Goal: Task Accomplishment & Management: Complete application form

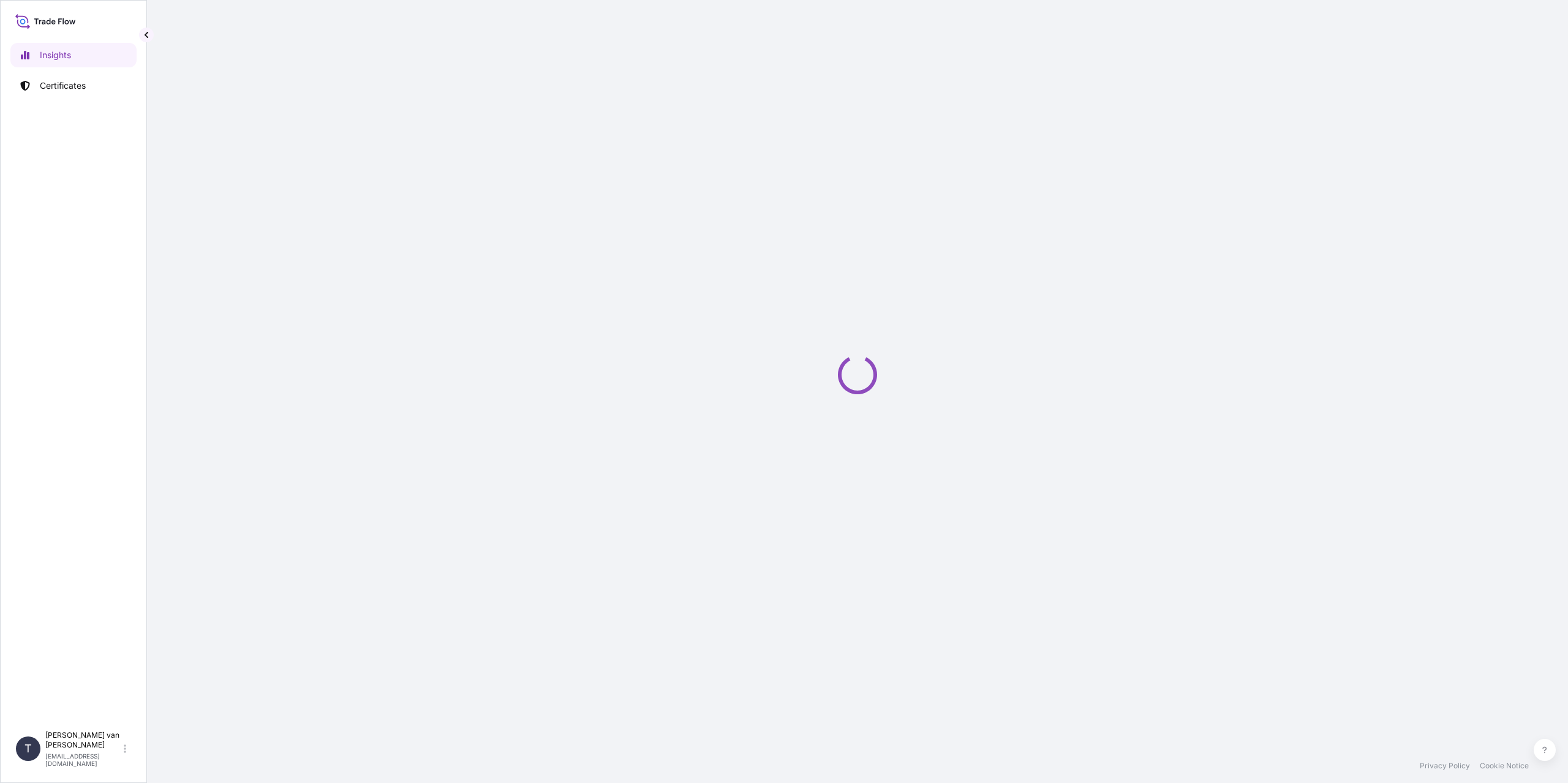
select select "2025"
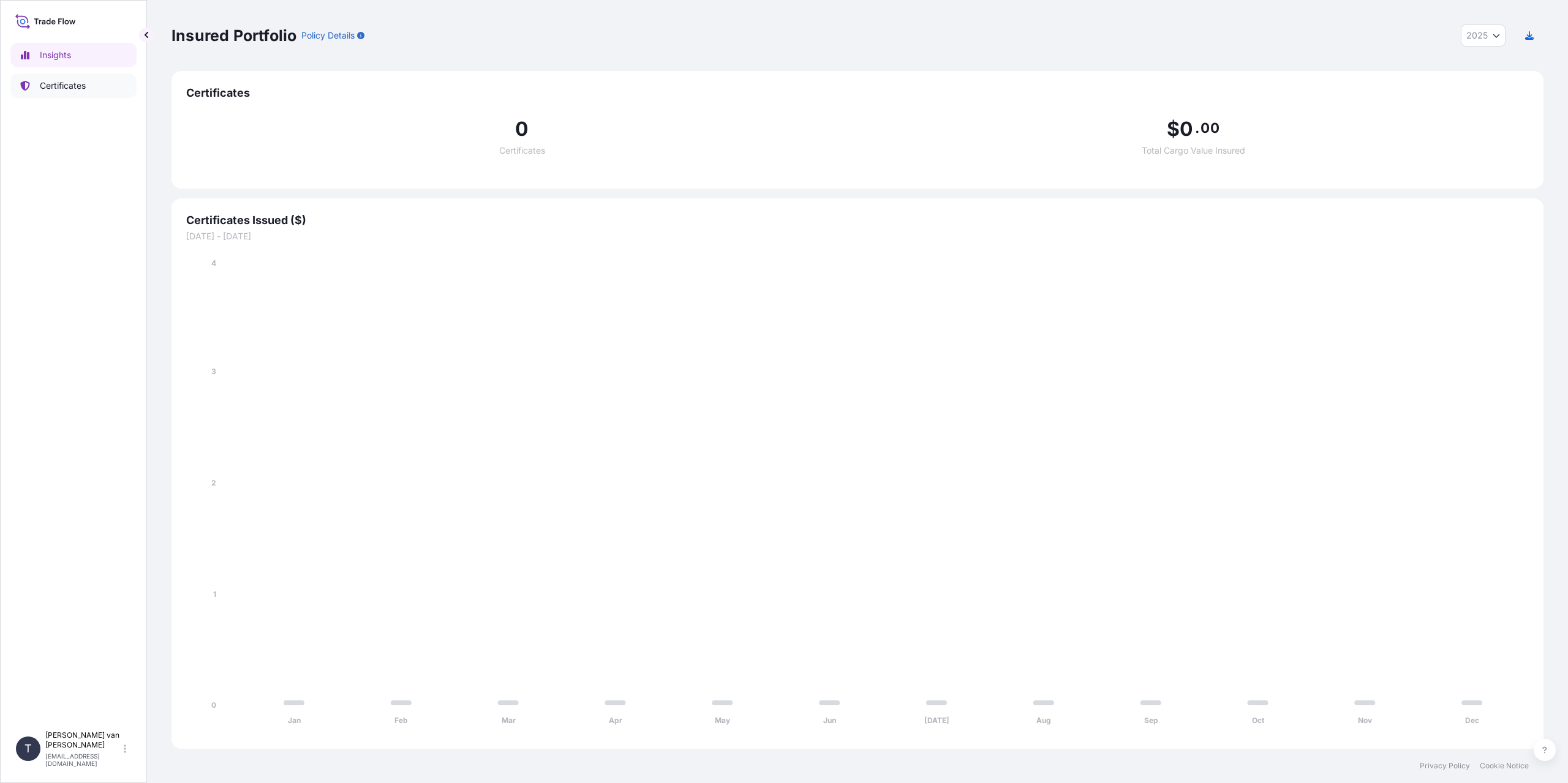
click at [74, 84] on p "Certificates" at bounding box center [63, 85] width 46 height 12
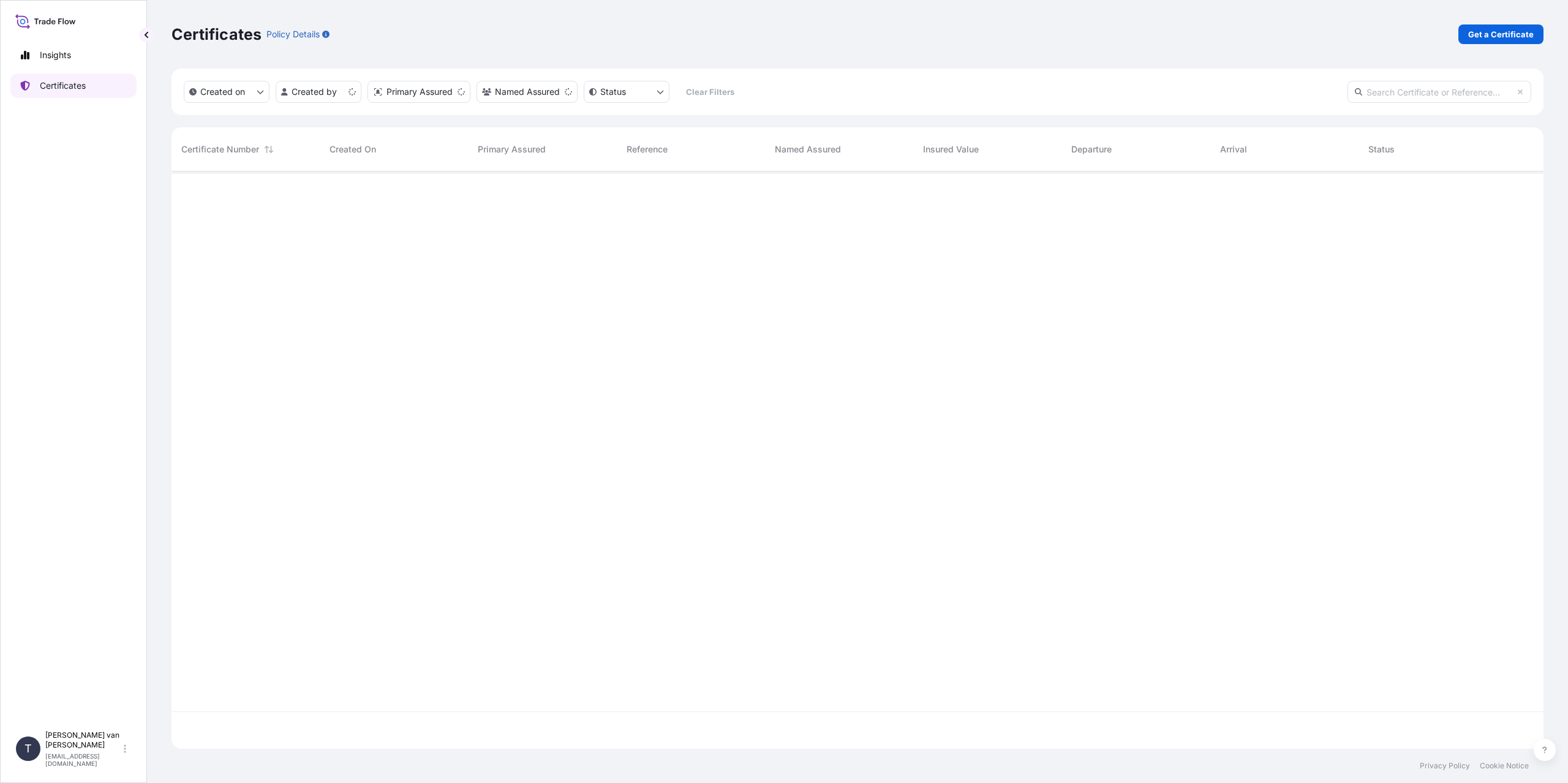
scroll to position [575, 1362]
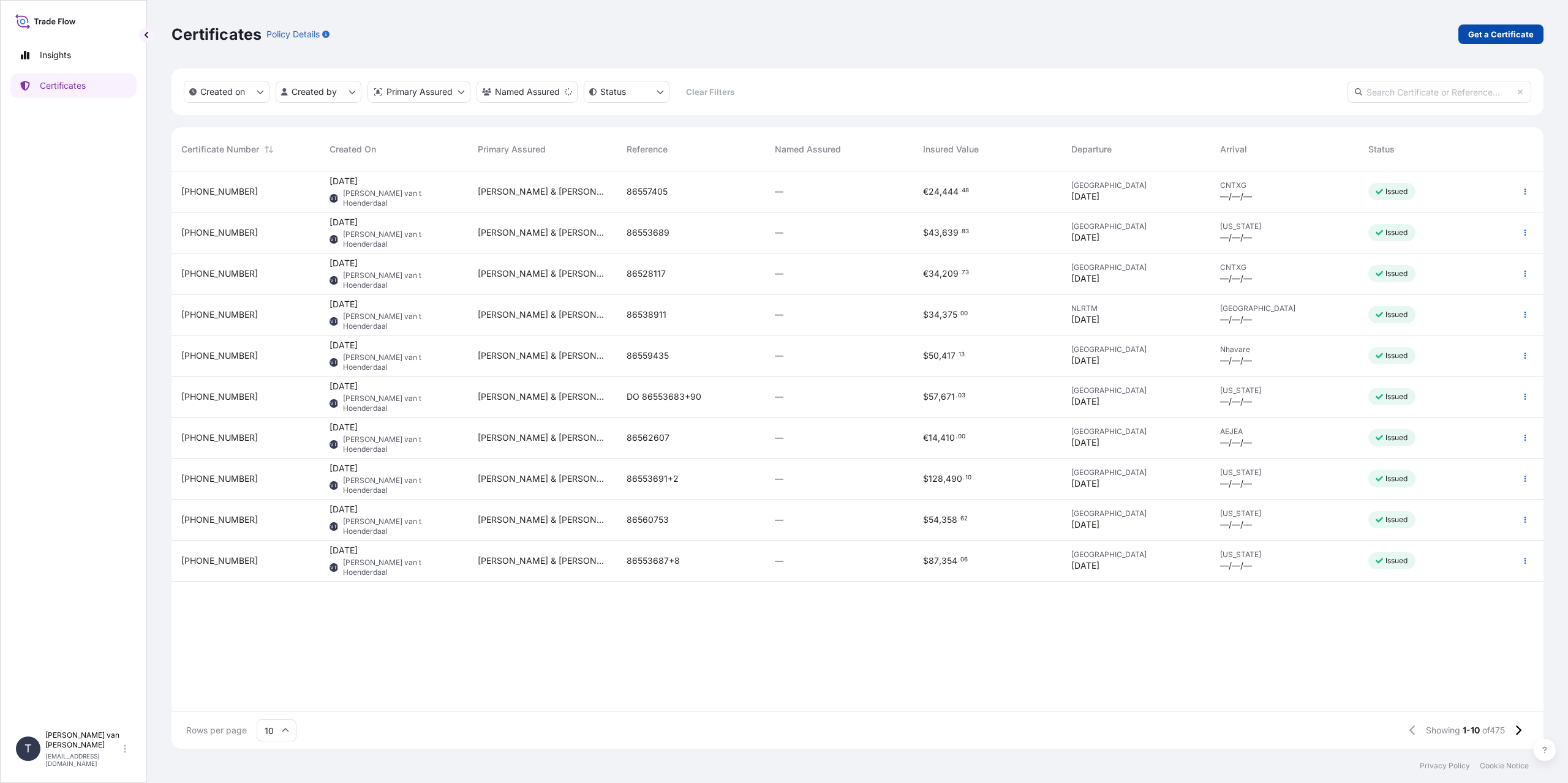
click at [1502, 37] on p "Get a Certificate" at bounding box center [1500, 34] width 65 height 12
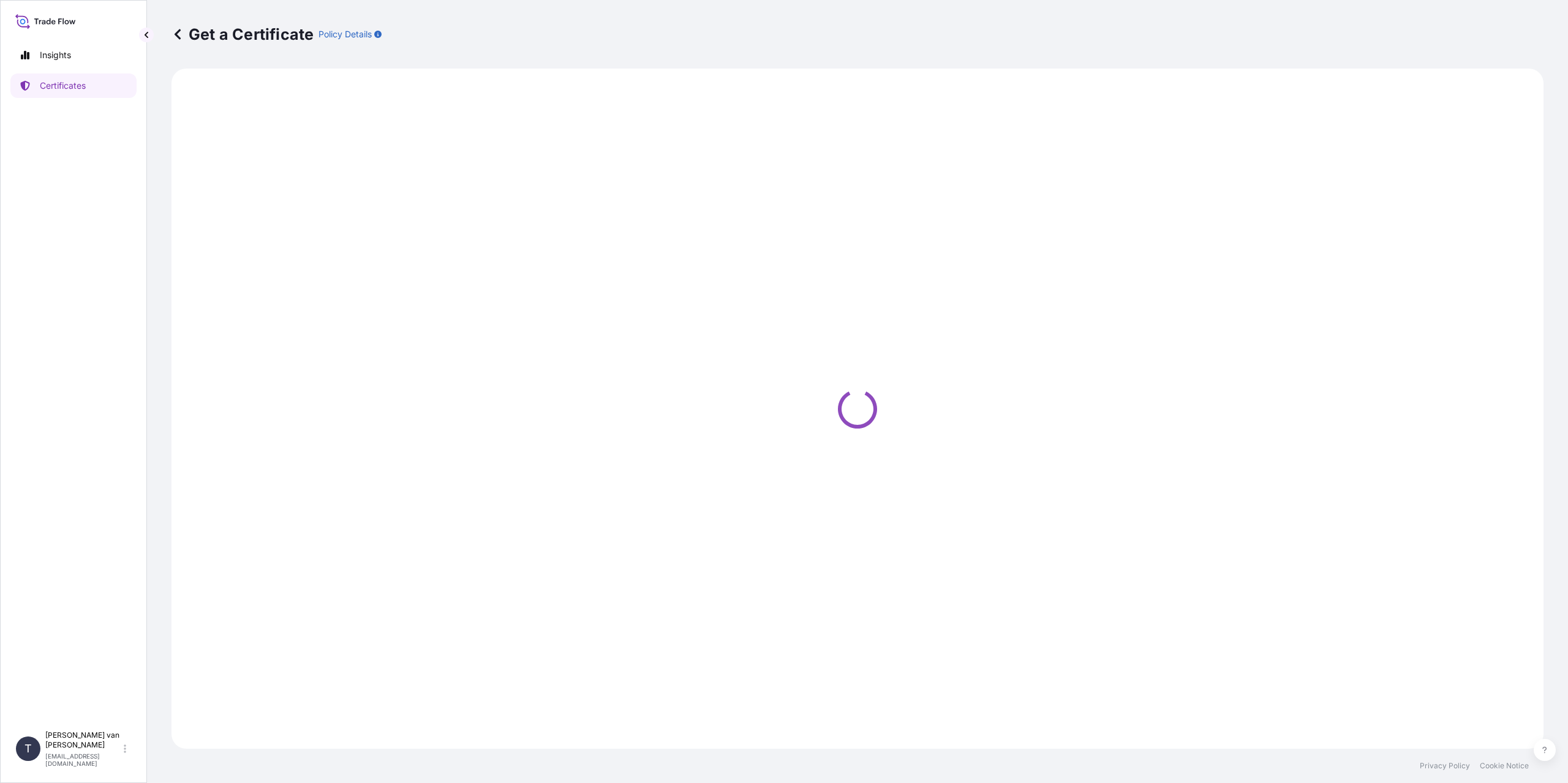
select select "Sea"
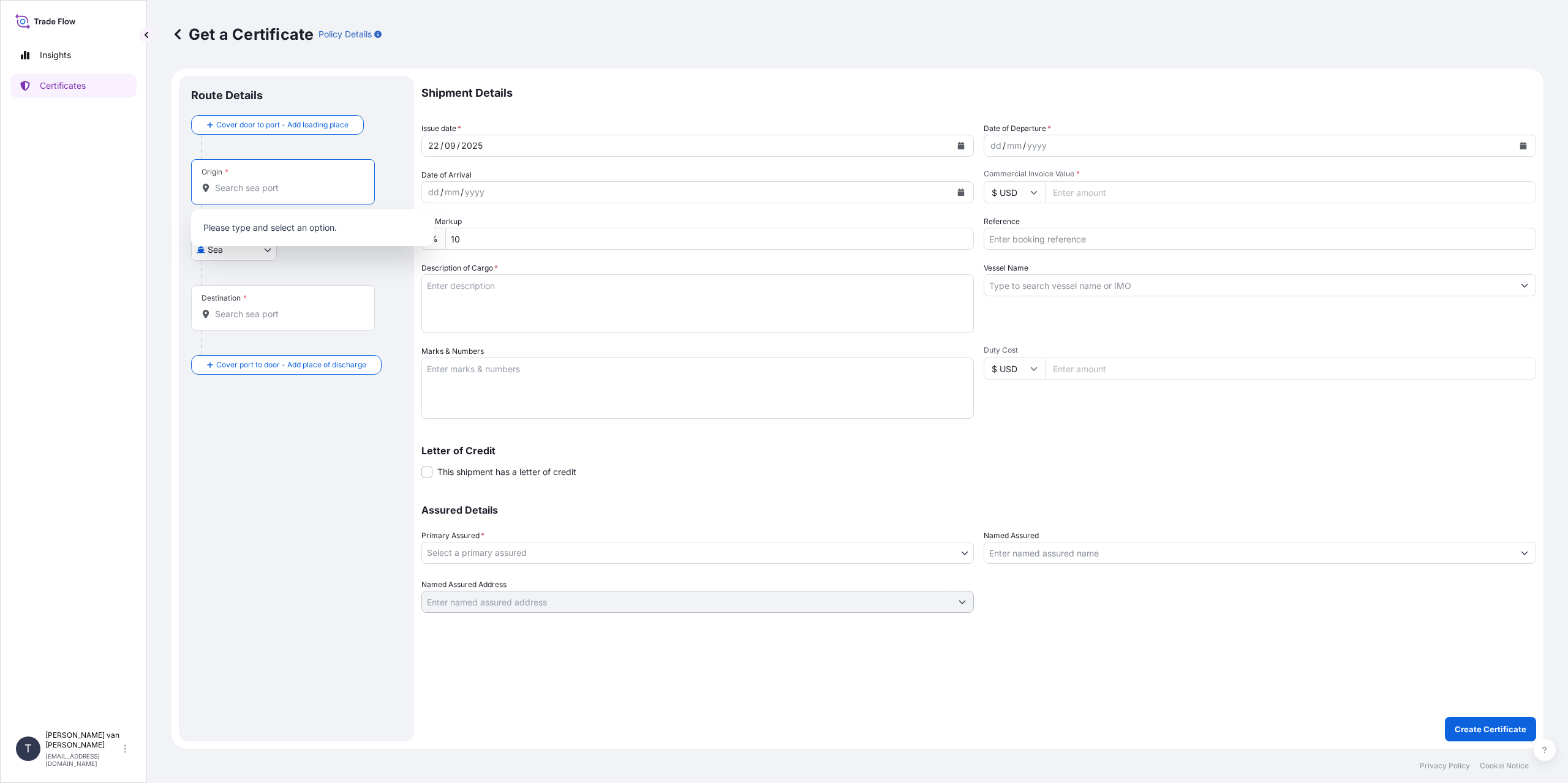
click at [248, 187] on input "Origin *" at bounding box center [287, 188] width 145 height 12
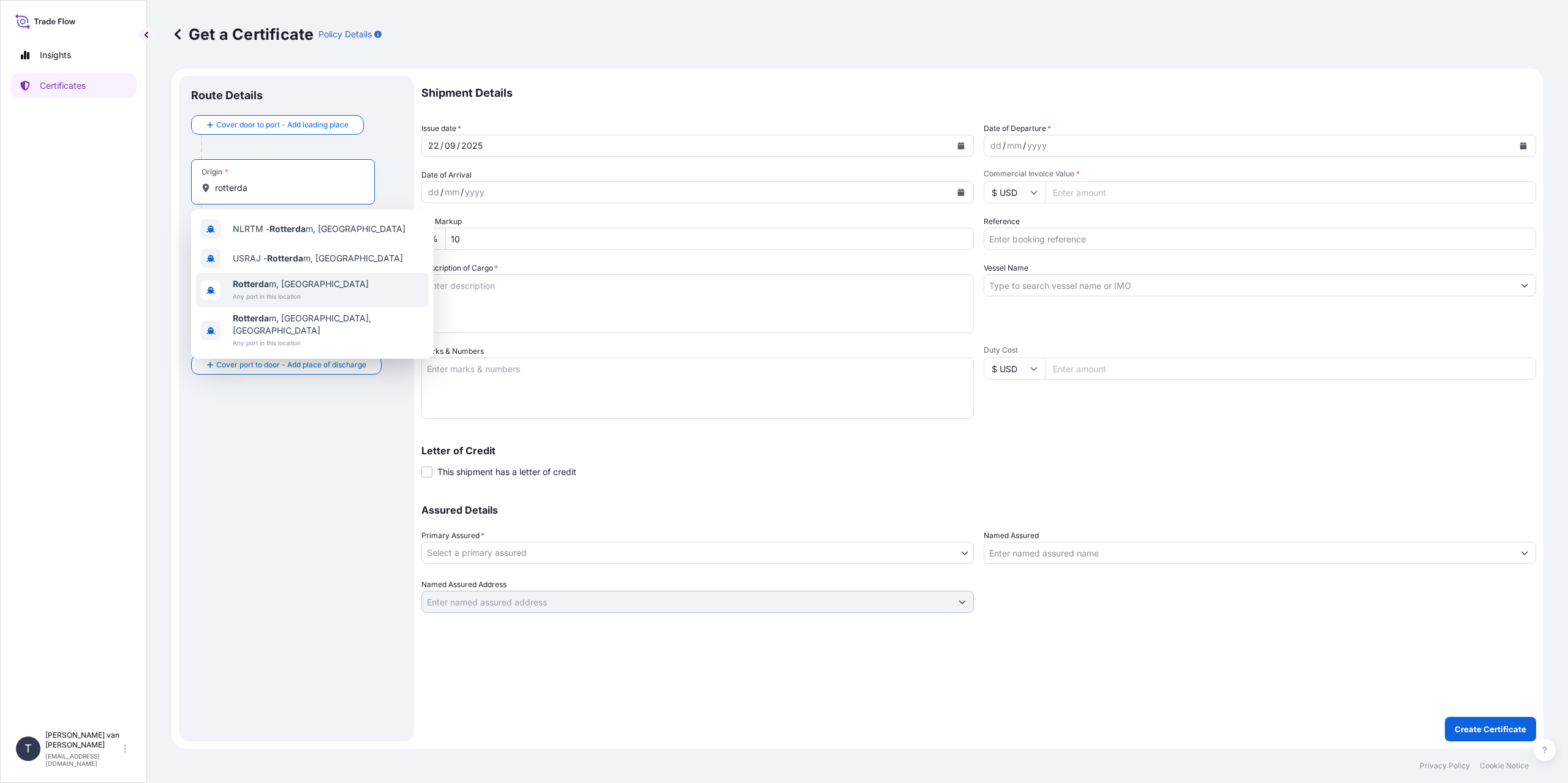
click at [280, 292] on span "Any port in this location" at bounding box center [301, 296] width 136 height 12
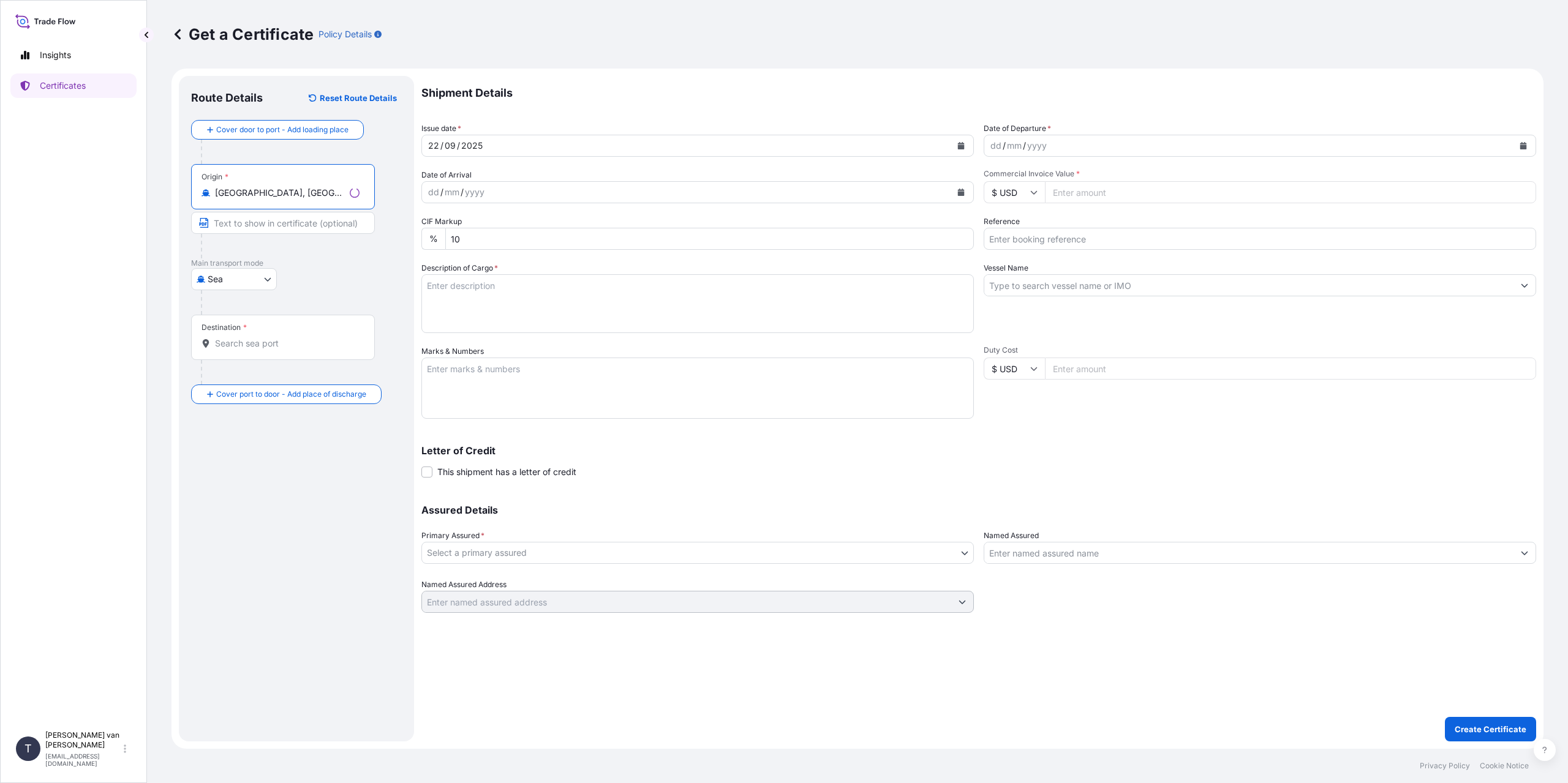
type input "[GEOGRAPHIC_DATA], [GEOGRAPHIC_DATA]"
click at [246, 340] on input "Destination *" at bounding box center [287, 343] width 145 height 12
click at [299, 391] on div "CNTXG - Tianjin Xing ang Pt, [GEOGRAPHIC_DATA]" at bounding box center [312, 387] width 233 height 34
type input "CNTXG - Tianjin Xingang Pt, [GEOGRAPHIC_DATA]"
click at [991, 143] on div "dd" at bounding box center [996, 145] width 14 height 15
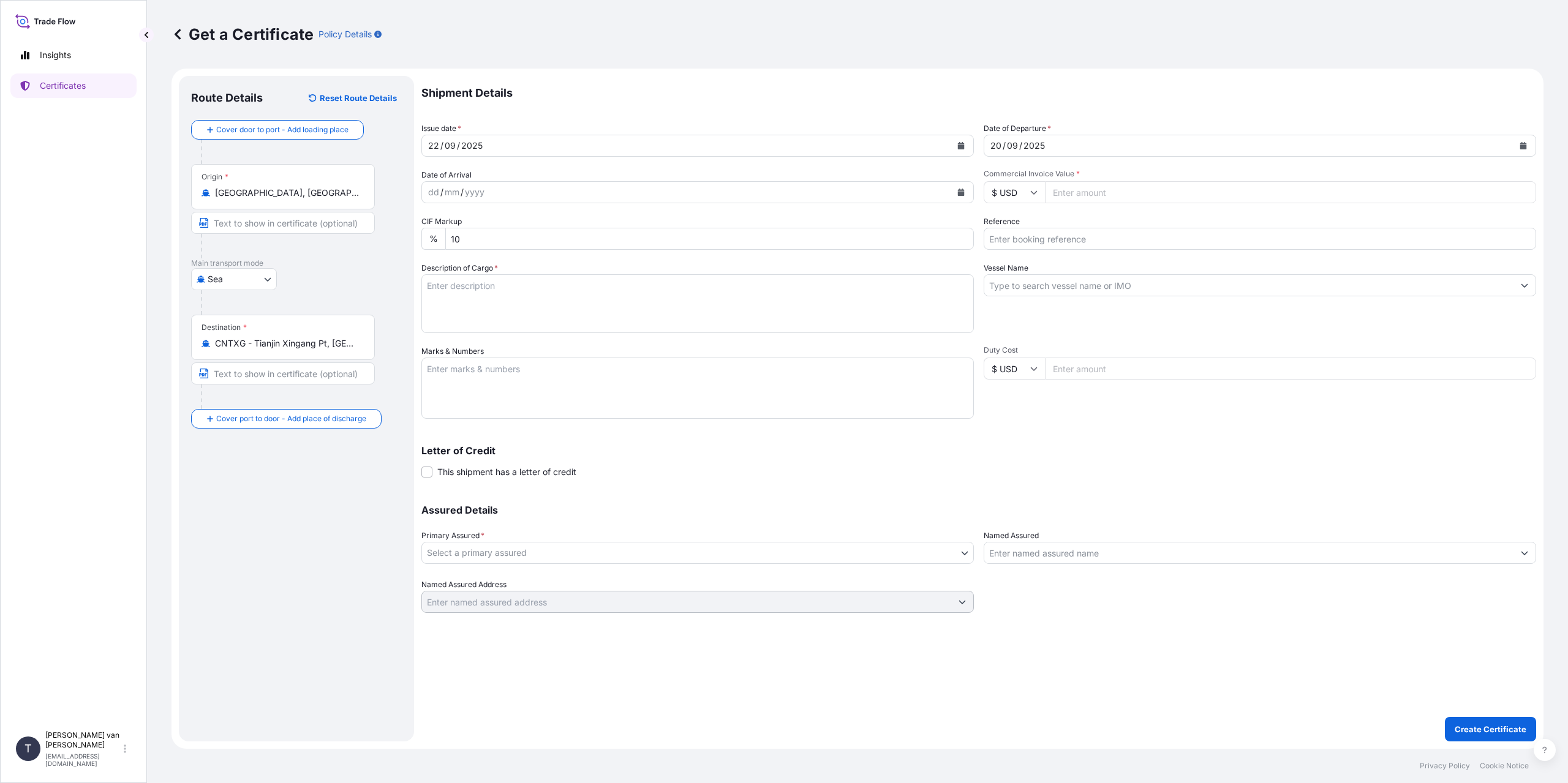
click at [1061, 194] on input "Commercial Invoice Value *" at bounding box center [1291, 192] width 491 height 22
click at [1036, 194] on icon at bounding box center [1034, 192] width 7 height 7
click at [1029, 234] on div "€ EUR" at bounding box center [1014, 226] width 52 height 23
type input "€ EUR"
click at [1084, 191] on input "Commercial Invoice Value *" at bounding box center [1291, 192] width 491 height 22
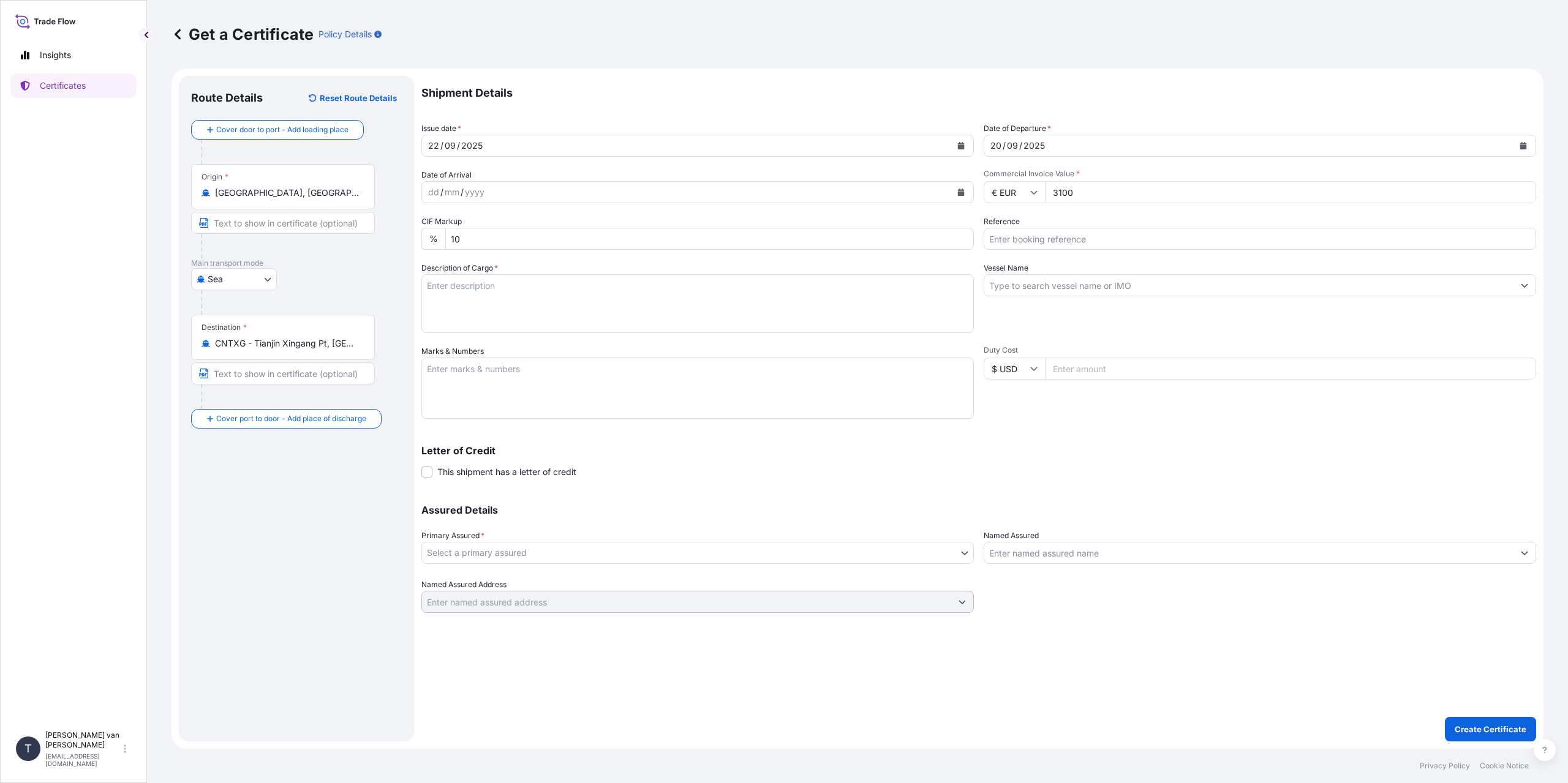
type input "31009"
type input "31009.75"
click at [1053, 246] on input "Reference" at bounding box center [1259, 239] width 552 height 22
type input "86538870"
click at [1054, 283] on input "Vessel Name" at bounding box center [1249, 285] width 529 height 22
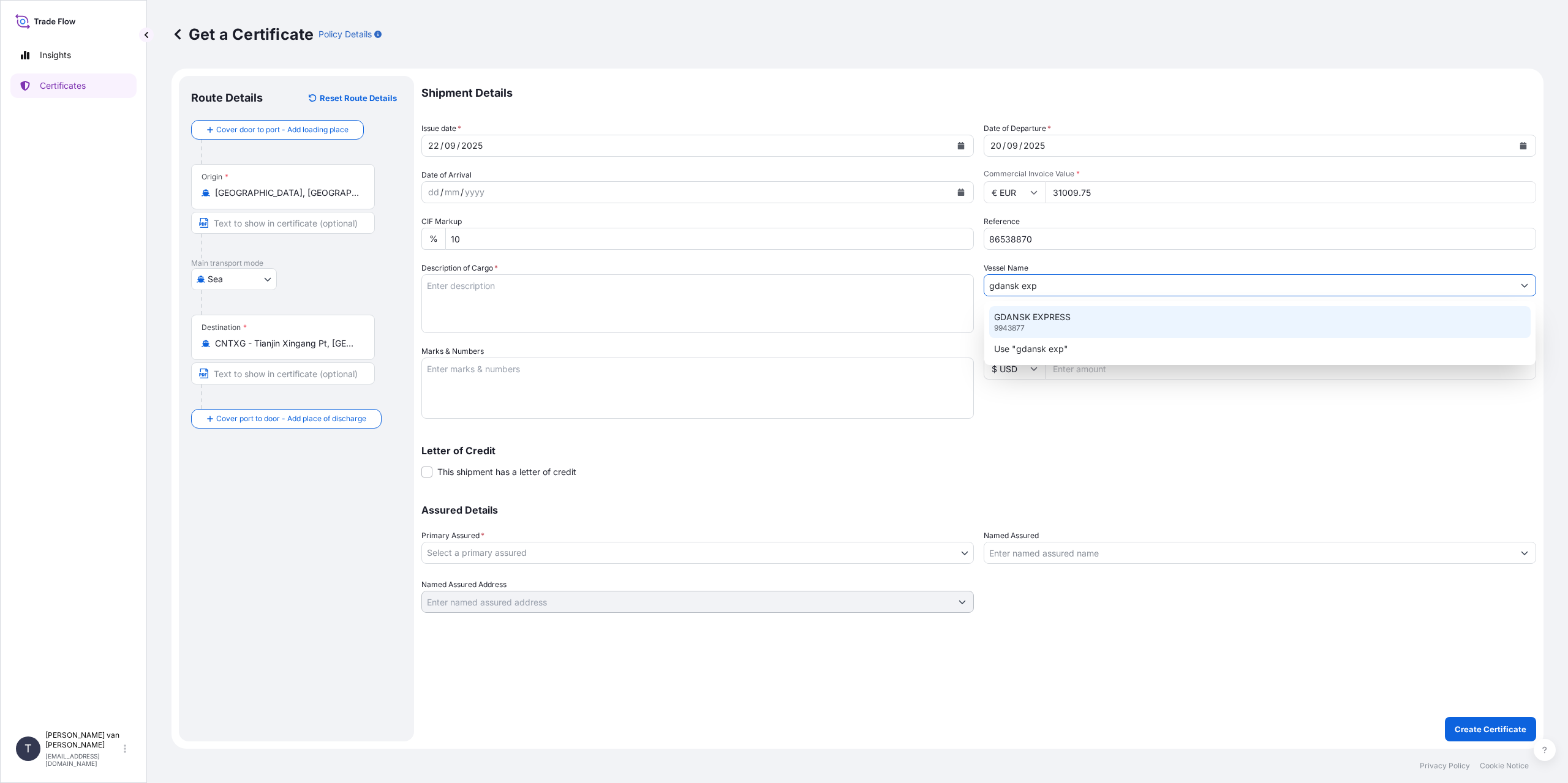
click at [1083, 318] on div "GDANSK EXPRESS 9943877" at bounding box center [1260, 322] width 542 height 32
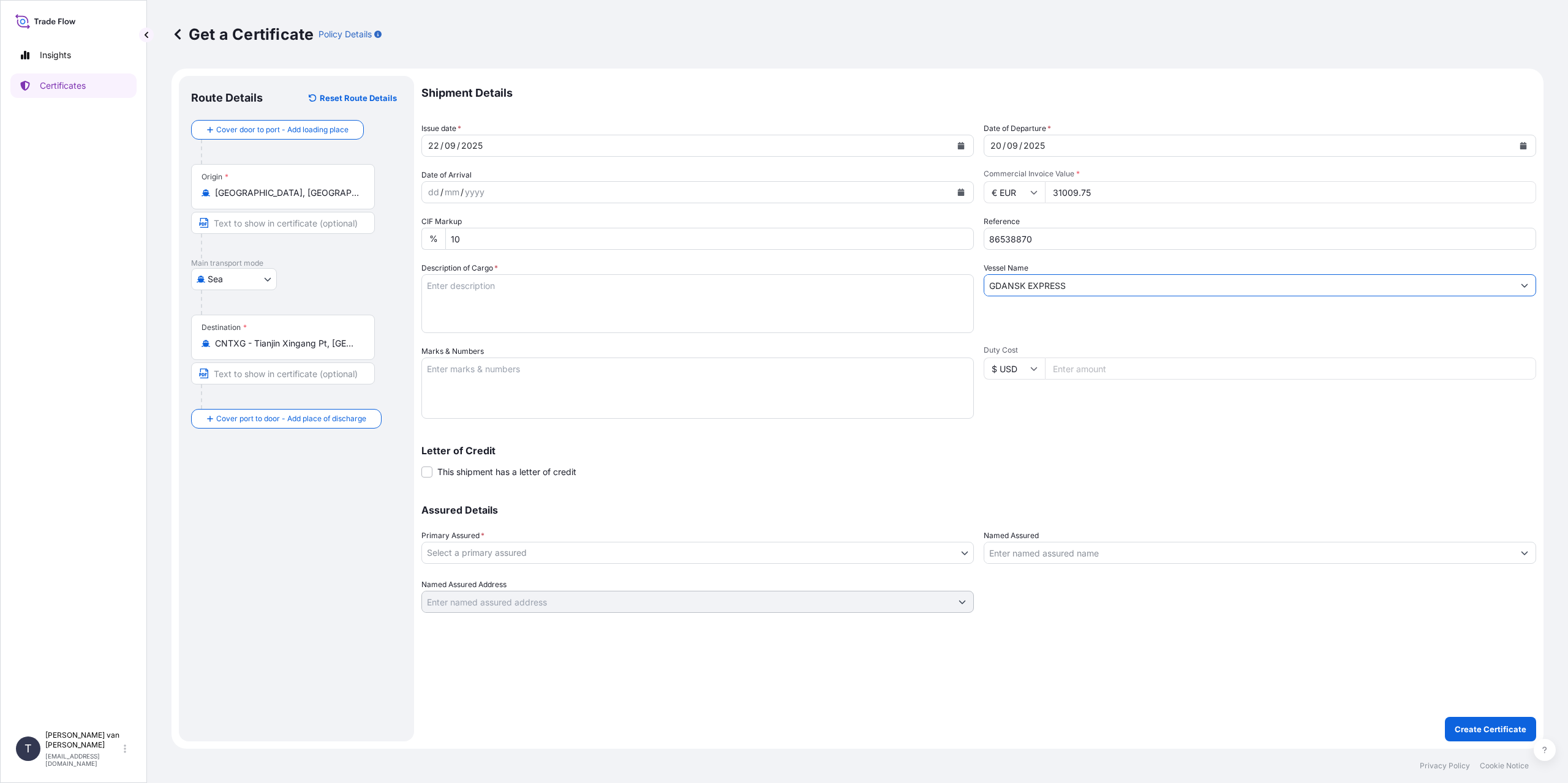
type input "GDANSK EXPRESS"
click at [483, 311] on textarea "Description of Cargo *" at bounding box center [697, 304] width 552 height 59
click at [1063, 466] on div "Letter of Credit This shipment has a letter of credit Letter of credit * Letter…" at bounding box center [978, 461] width 1115 height 32
click at [518, 313] on textarea "1x 40ft container containing:" at bounding box center [697, 304] width 552 height 59
type textarea "1x 40ft container containing: 1000 bags x 25 kg Claria Elite = 25000 kg net wei…"
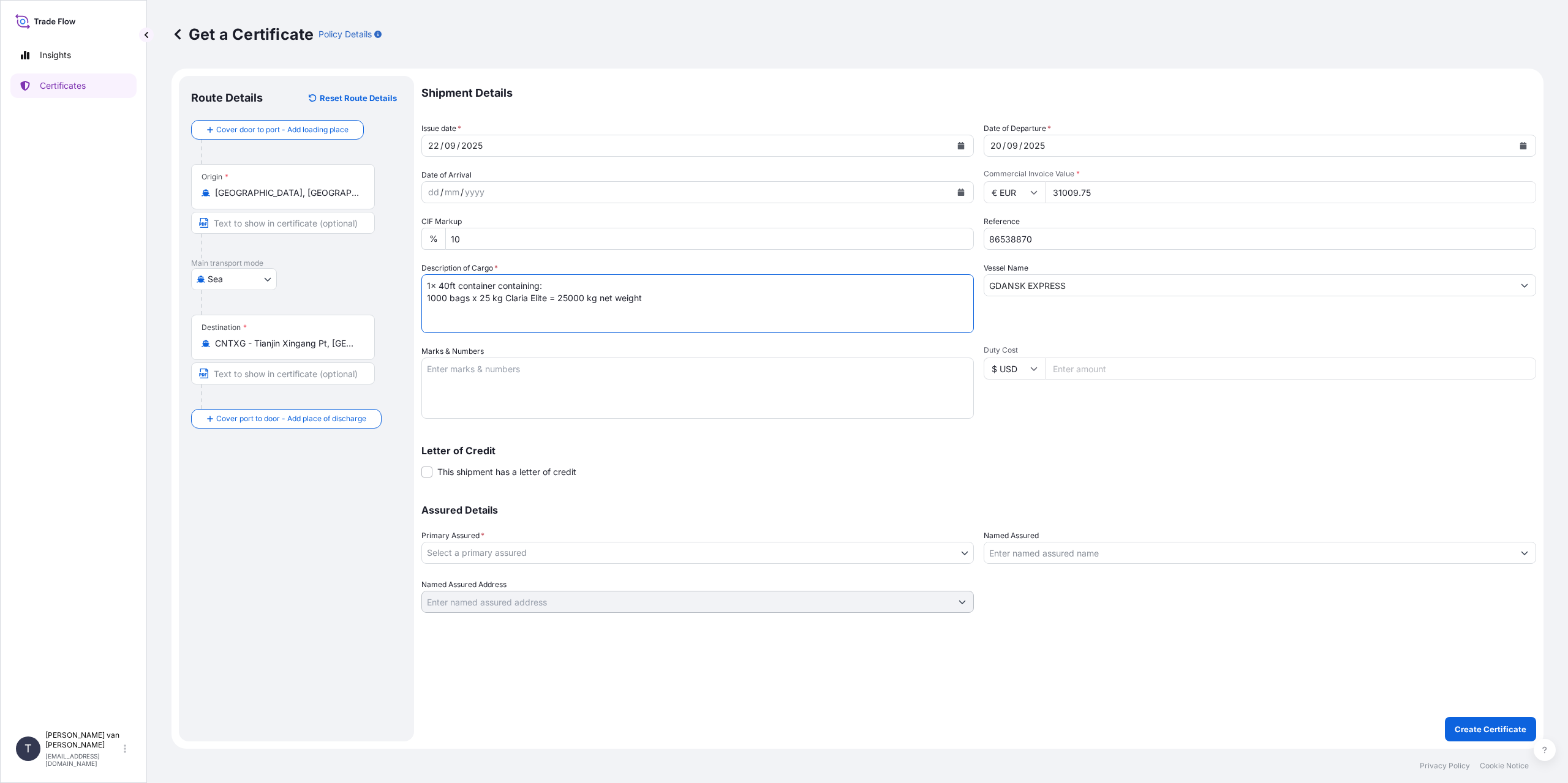
click at [529, 375] on textarea "Marks & Numbers" at bounding box center [697, 388] width 552 height 61
type textarea "1x 40ft container Container: FFAU1148037 Sealnr: 00103183 DO: 86538870 PO: 4400…"
click at [460, 555] on body "Insights Certificates T [PERSON_NAME] van t Hoenderdaal [EMAIL_ADDRESS][DOMAIN_…" at bounding box center [784, 391] width 1568 height 783
click at [466, 582] on div "[PERSON_NAME] & [PERSON_NAME] Netherlands B.V." at bounding box center [697, 585] width 542 height 22
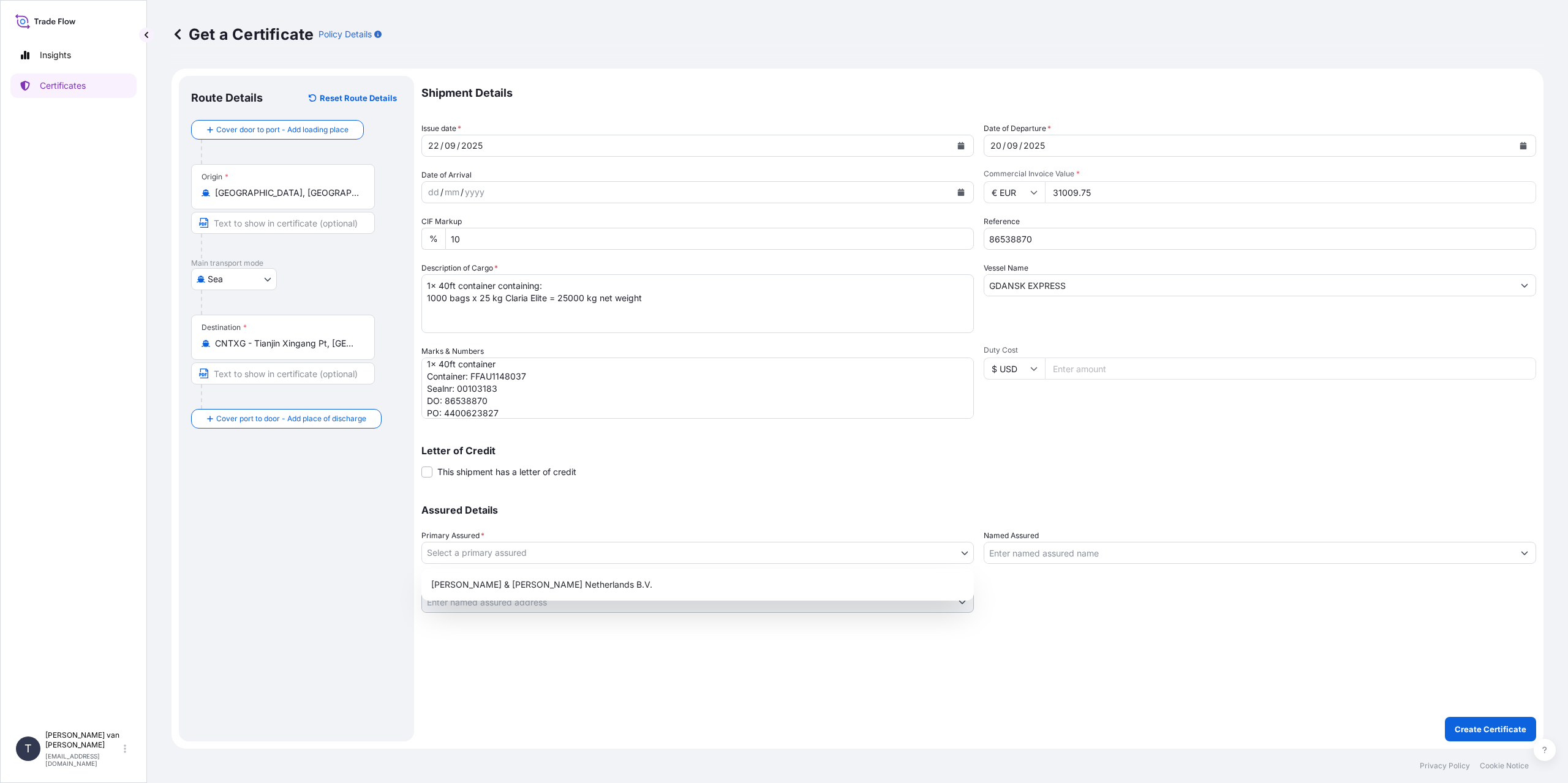
select select "31666"
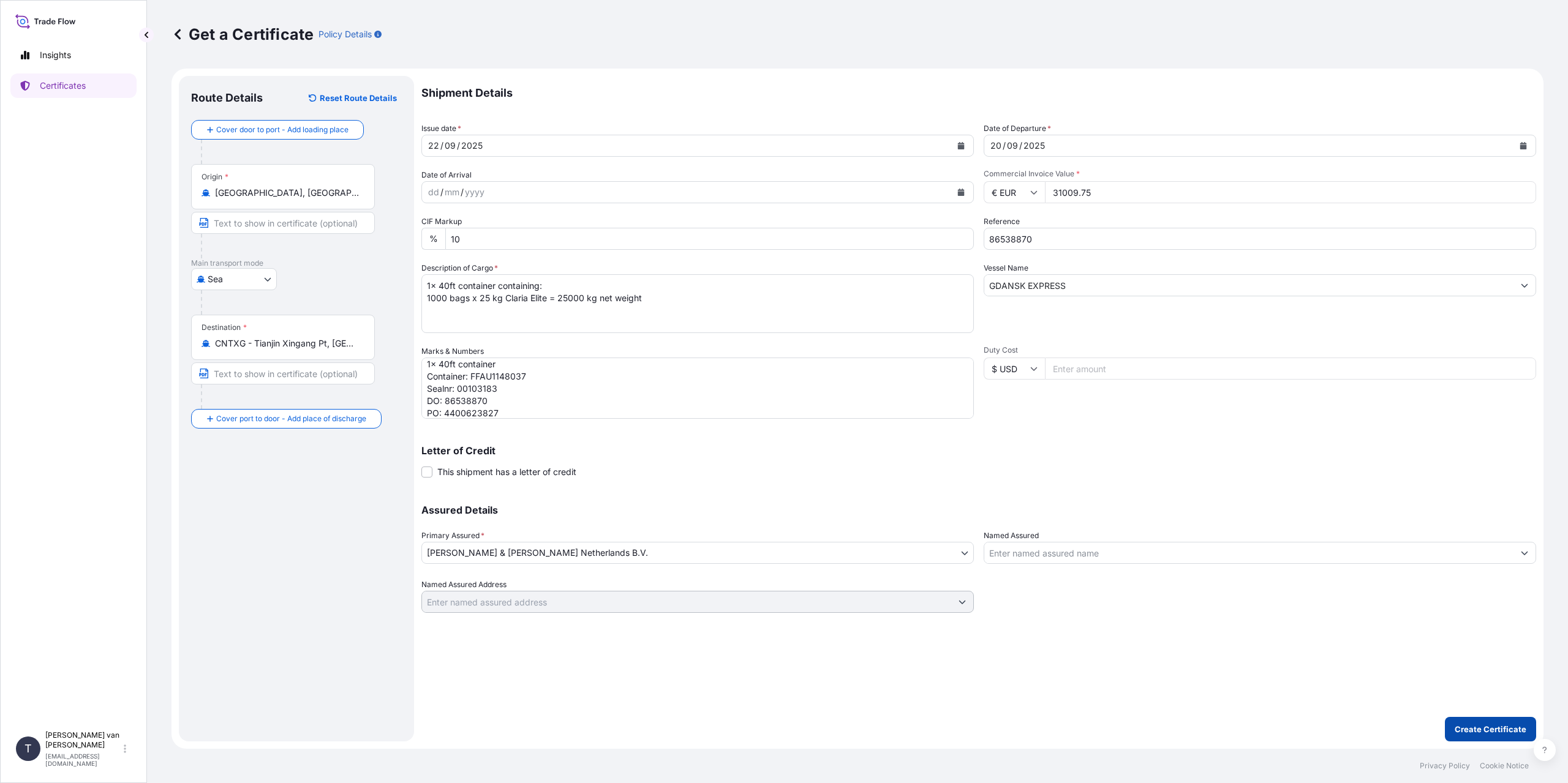
click at [1458, 724] on p "Create Certificate" at bounding box center [1490, 729] width 72 height 12
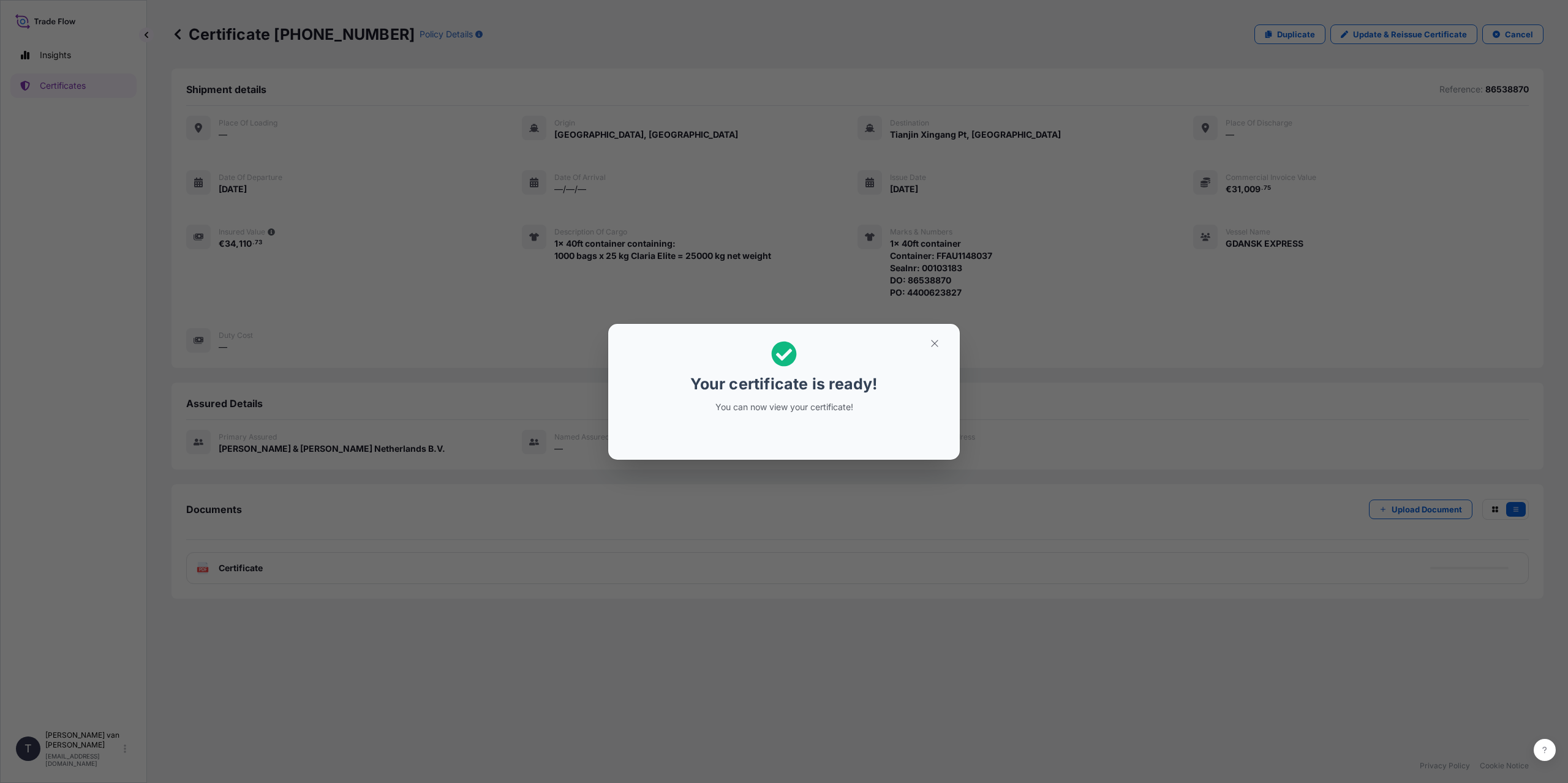
click at [392, 514] on div "Your certificate is ready! You can now view your certificate!" at bounding box center [784, 391] width 1568 height 783
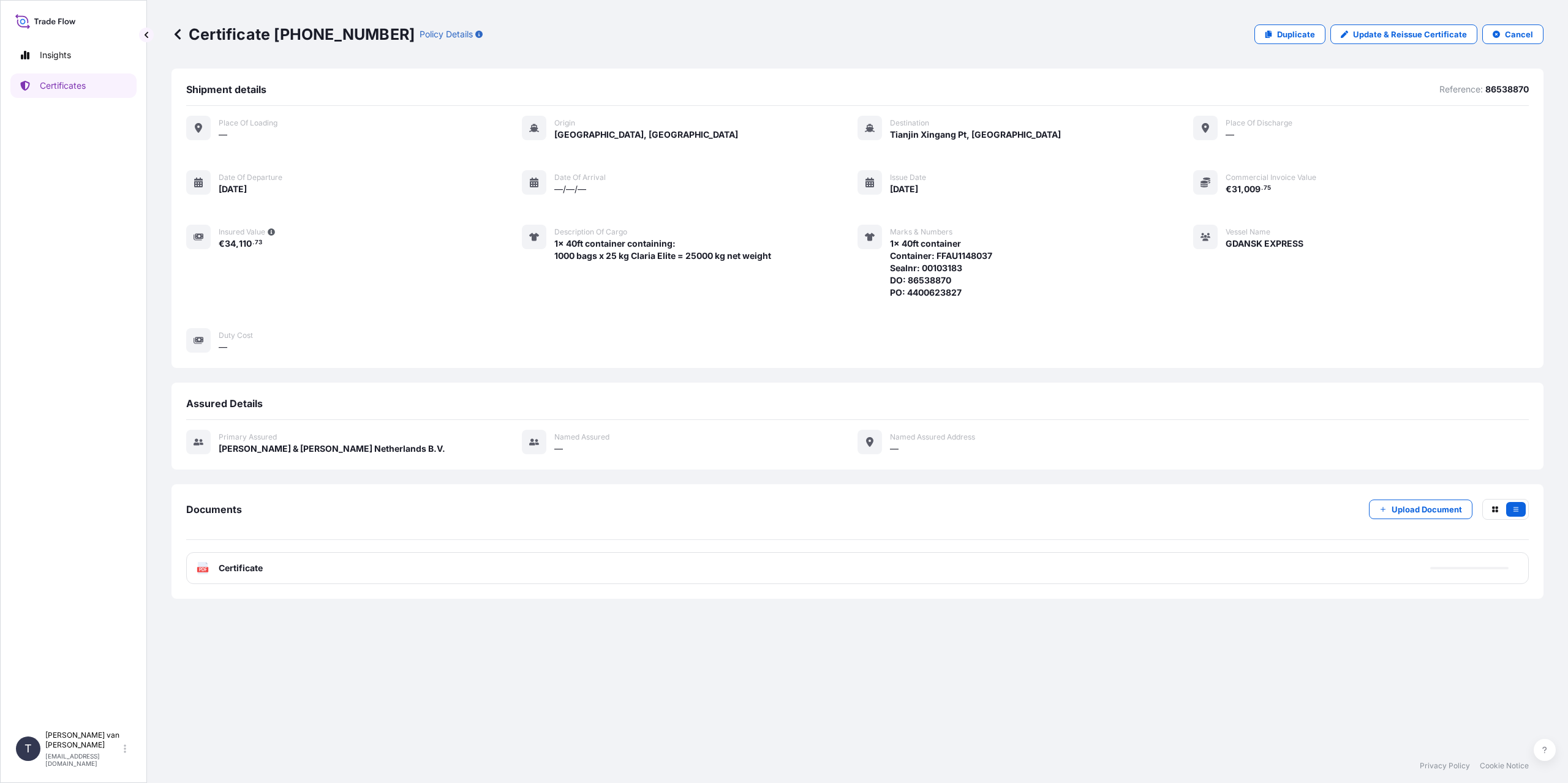
click at [221, 565] on span "Certificate" at bounding box center [241, 568] width 44 height 12
click at [298, 570] on div "PDF Certificate" at bounding box center [857, 568] width 1342 height 32
click at [298, 570] on link "PDF Certificate [DATE]T06:17:00.166199" at bounding box center [857, 568] width 1342 height 32
click at [89, 94] on link "Certificates" at bounding box center [74, 86] width 126 height 24
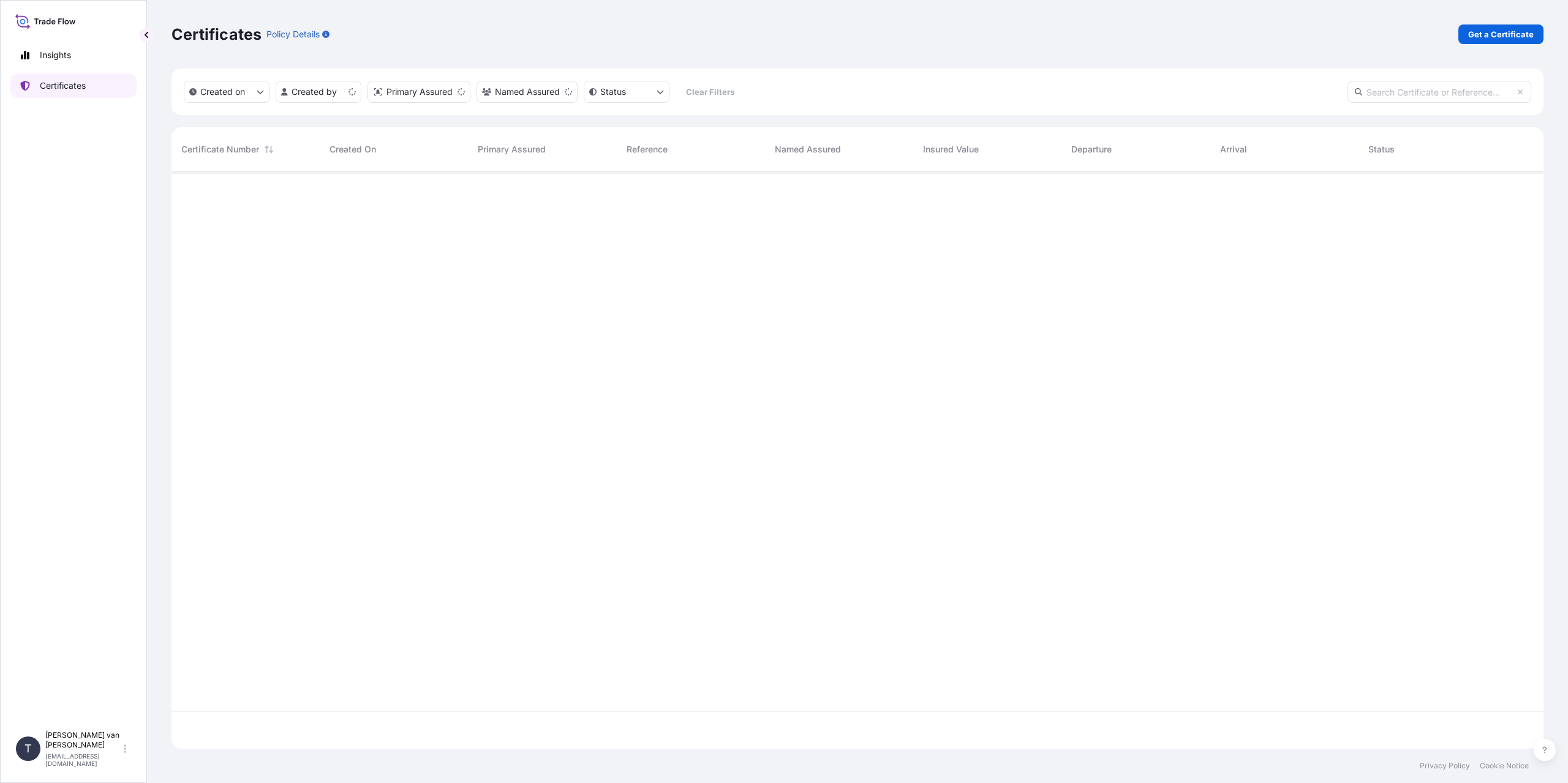
scroll to position [575, 1362]
click at [1519, 34] on p "Get a Certificate" at bounding box center [1500, 34] width 65 height 12
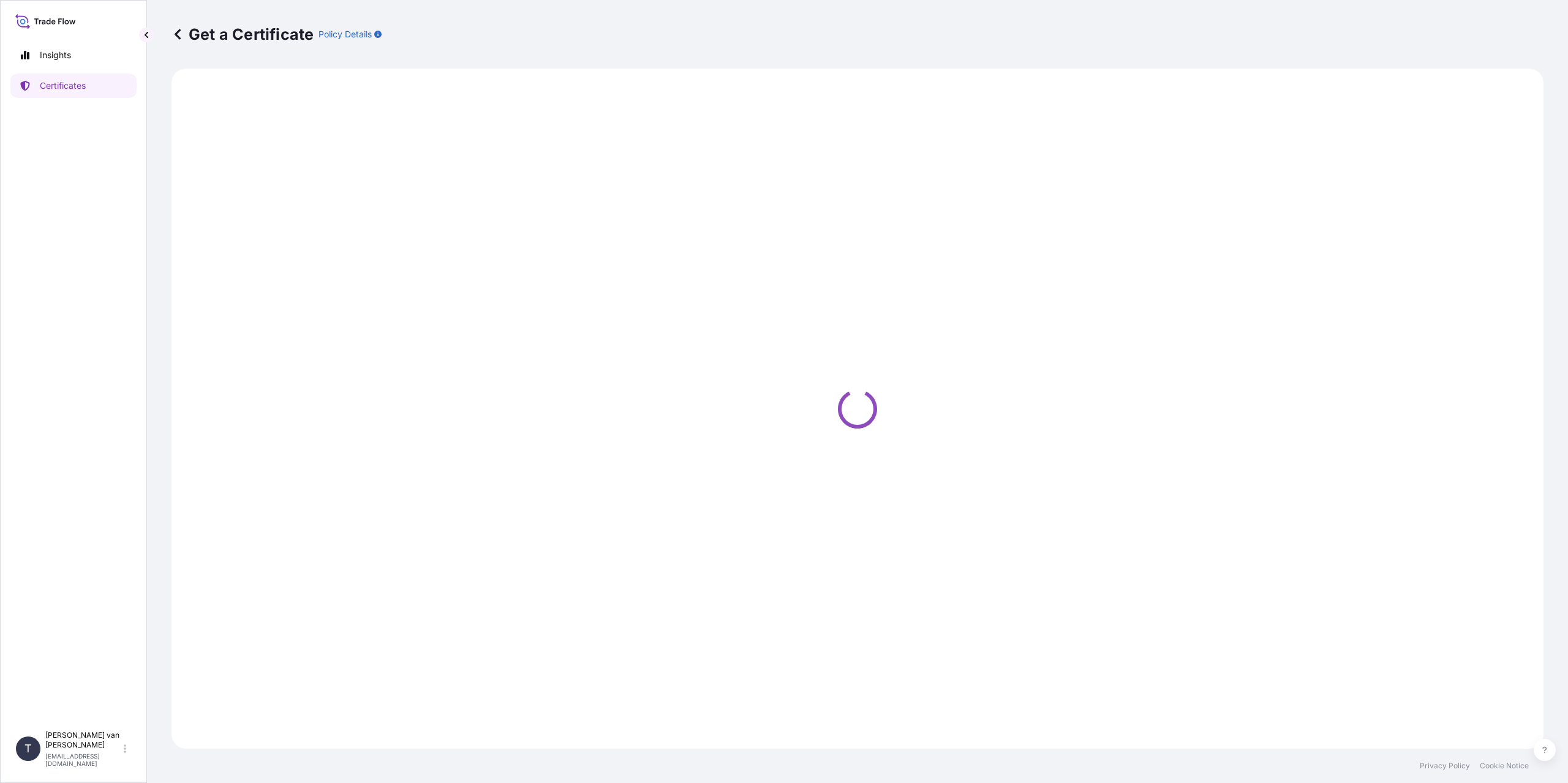
select select "Sea"
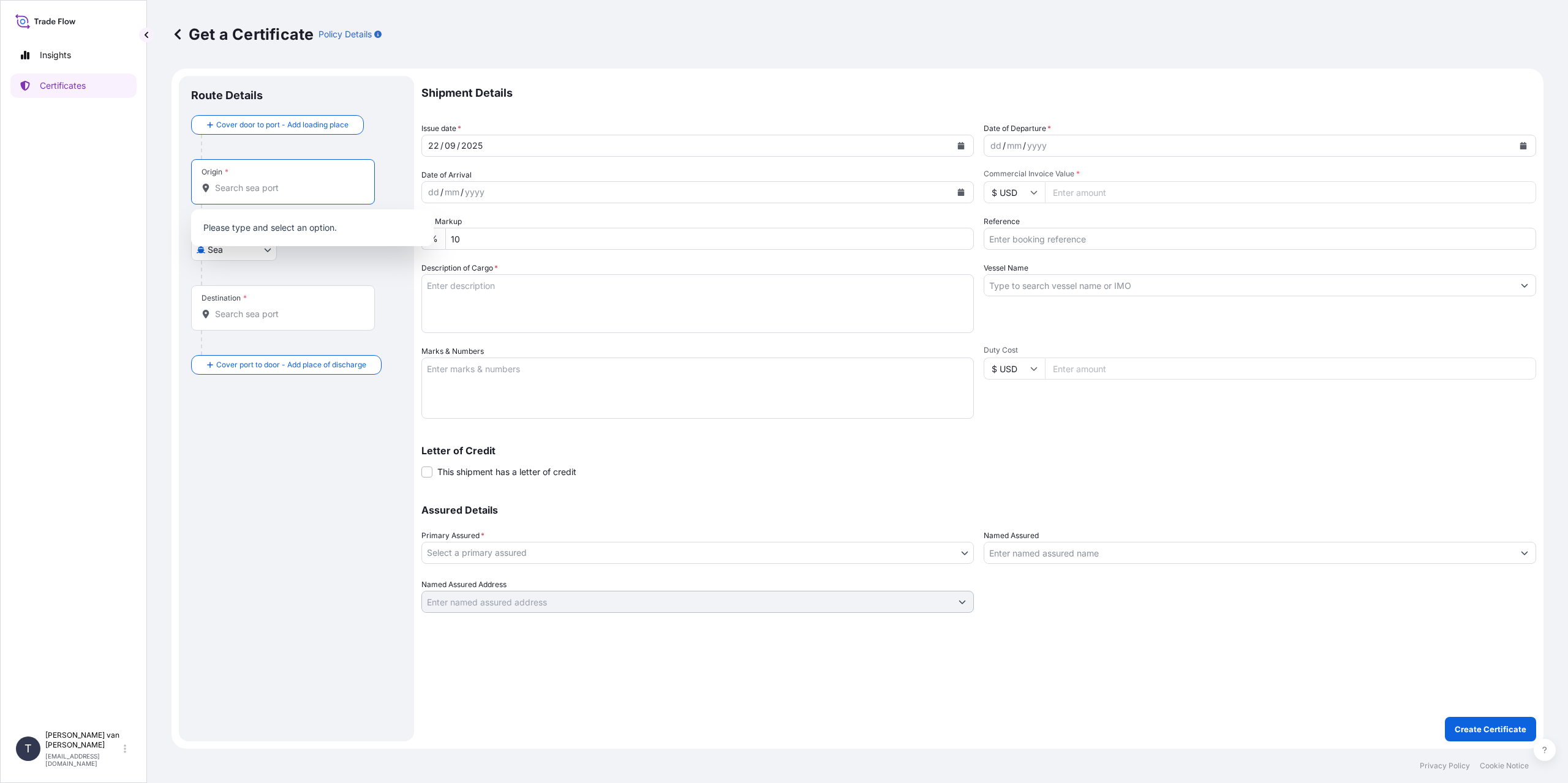
click at [259, 188] on input "Origin *" at bounding box center [287, 188] width 145 height 12
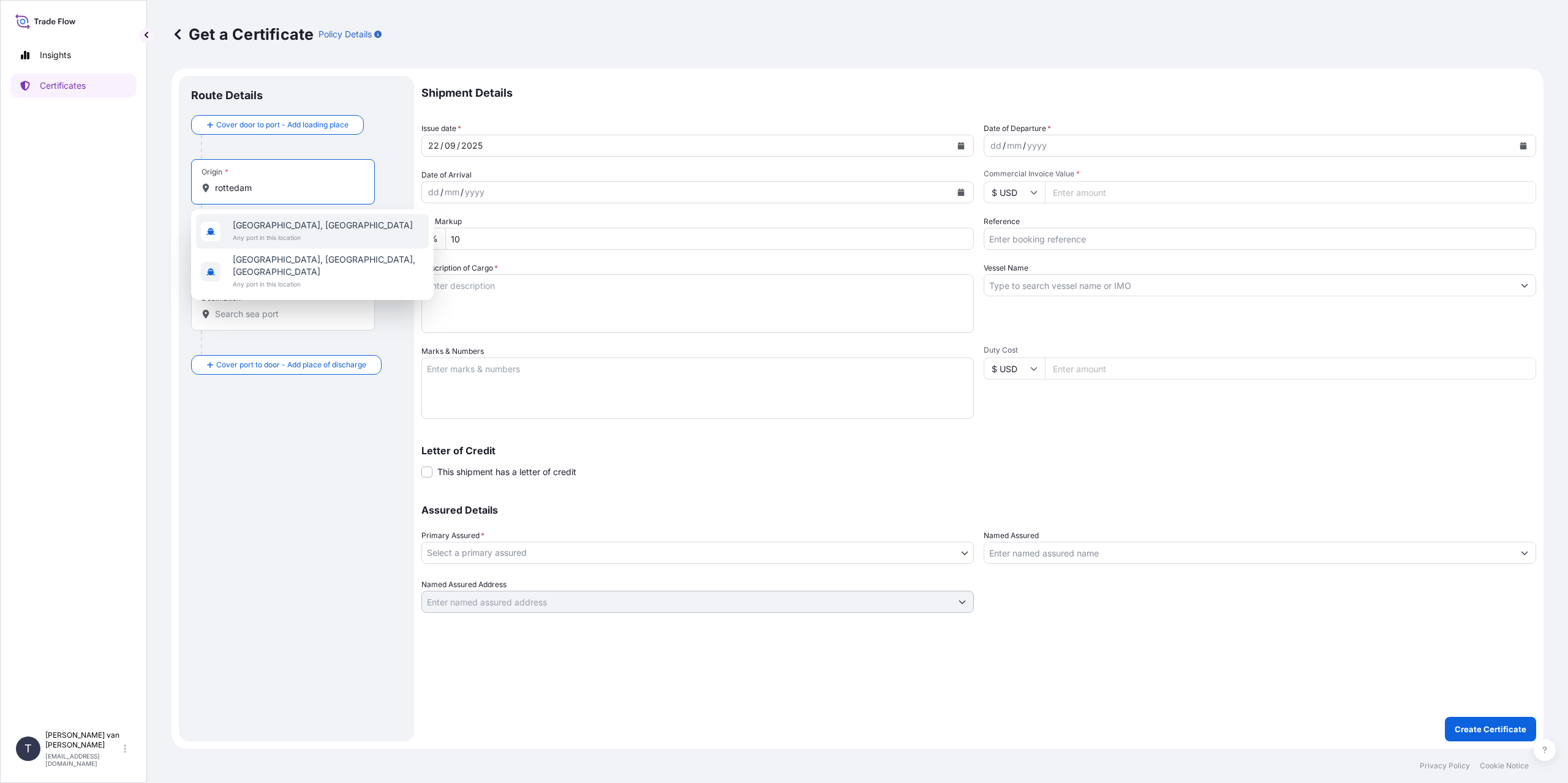
click at [294, 235] on span "Any port in this location" at bounding box center [322, 237] width 180 height 12
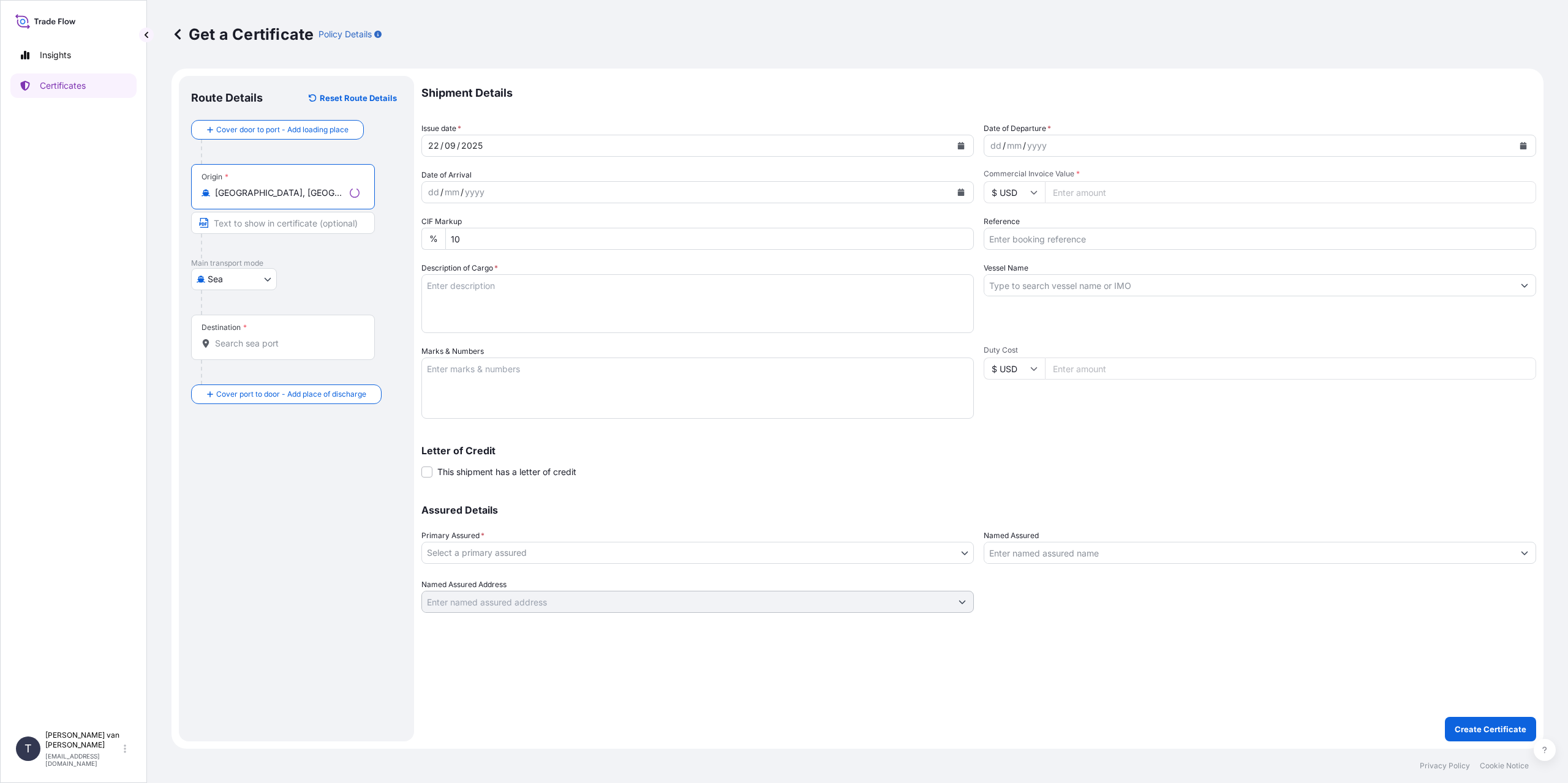
type input "[GEOGRAPHIC_DATA], [GEOGRAPHIC_DATA]"
click at [255, 352] on div "Destination *" at bounding box center [283, 337] width 183 height 45
click at [255, 350] on input "Destination *" at bounding box center [287, 343] width 145 height 12
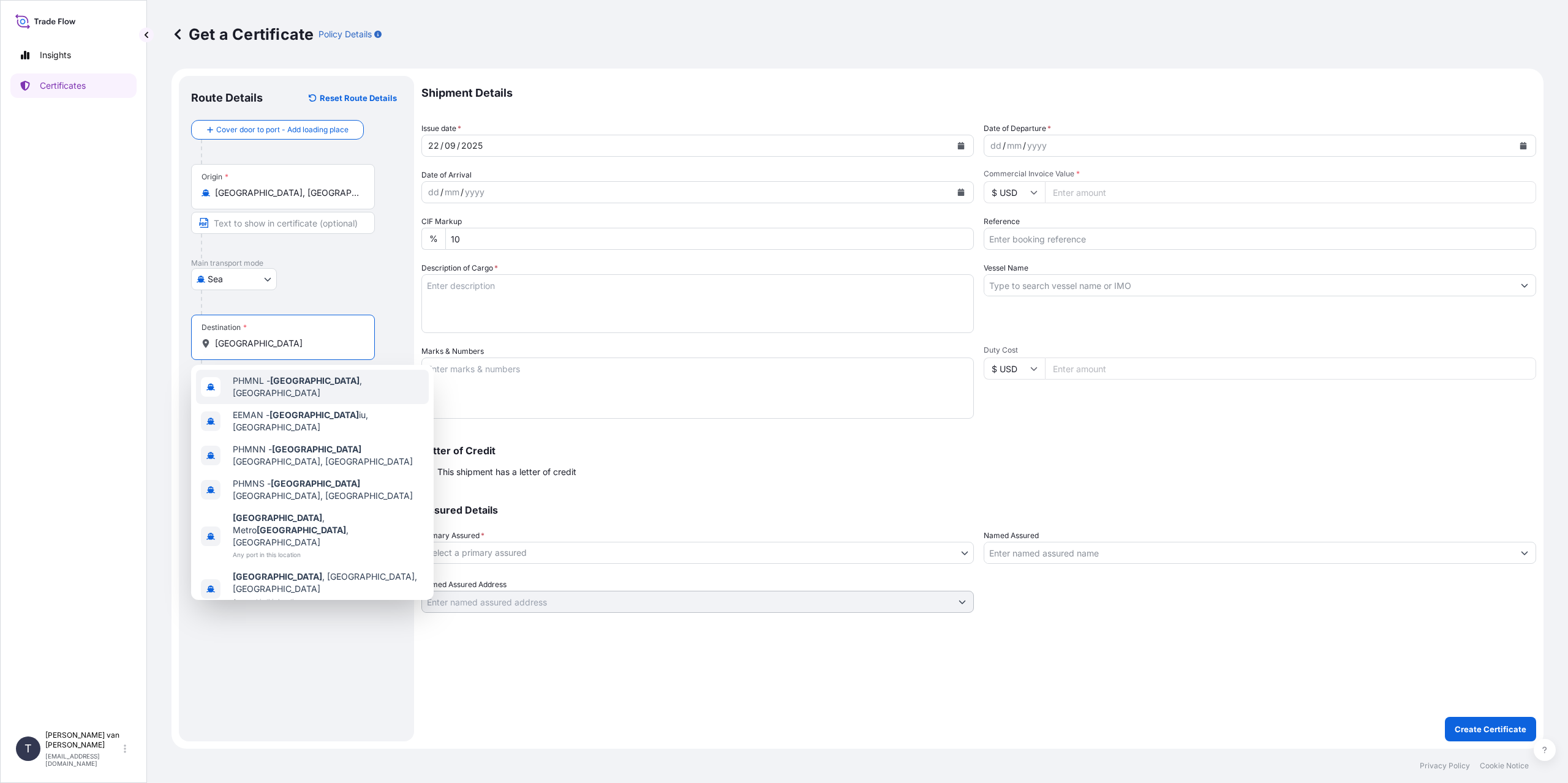
click at [329, 388] on span "PHMNL - [GEOGRAPHIC_DATA] , [GEOGRAPHIC_DATA]" at bounding box center [328, 387] width 191 height 24
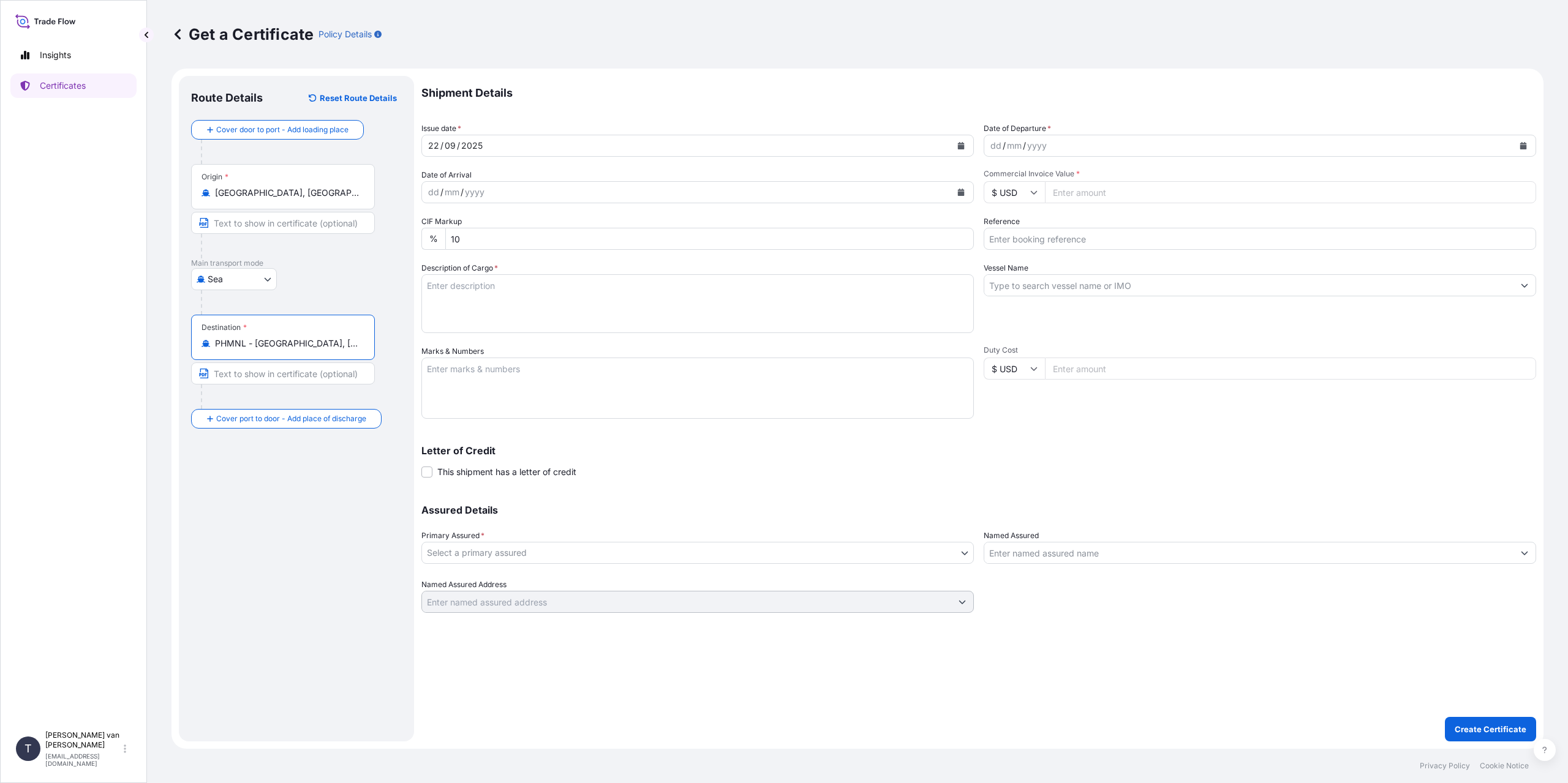
type input "PHMNL - [GEOGRAPHIC_DATA], [GEOGRAPHIC_DATA]"
click at [248, 481] on input "Place of Discharge" at bounding box center [287, 484] width 145 height 12
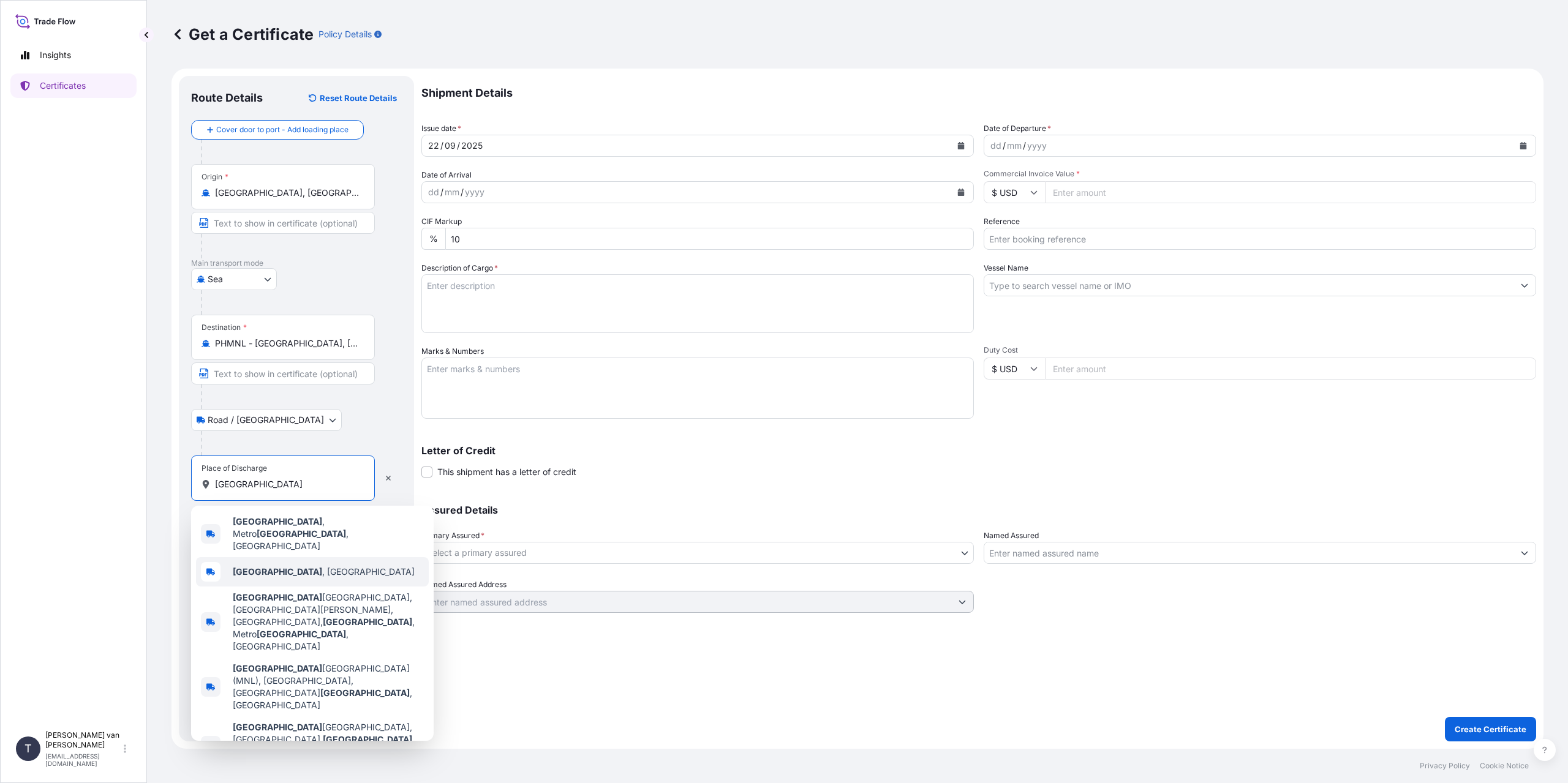
type input "[GEOGRAPHIC_DATA]"
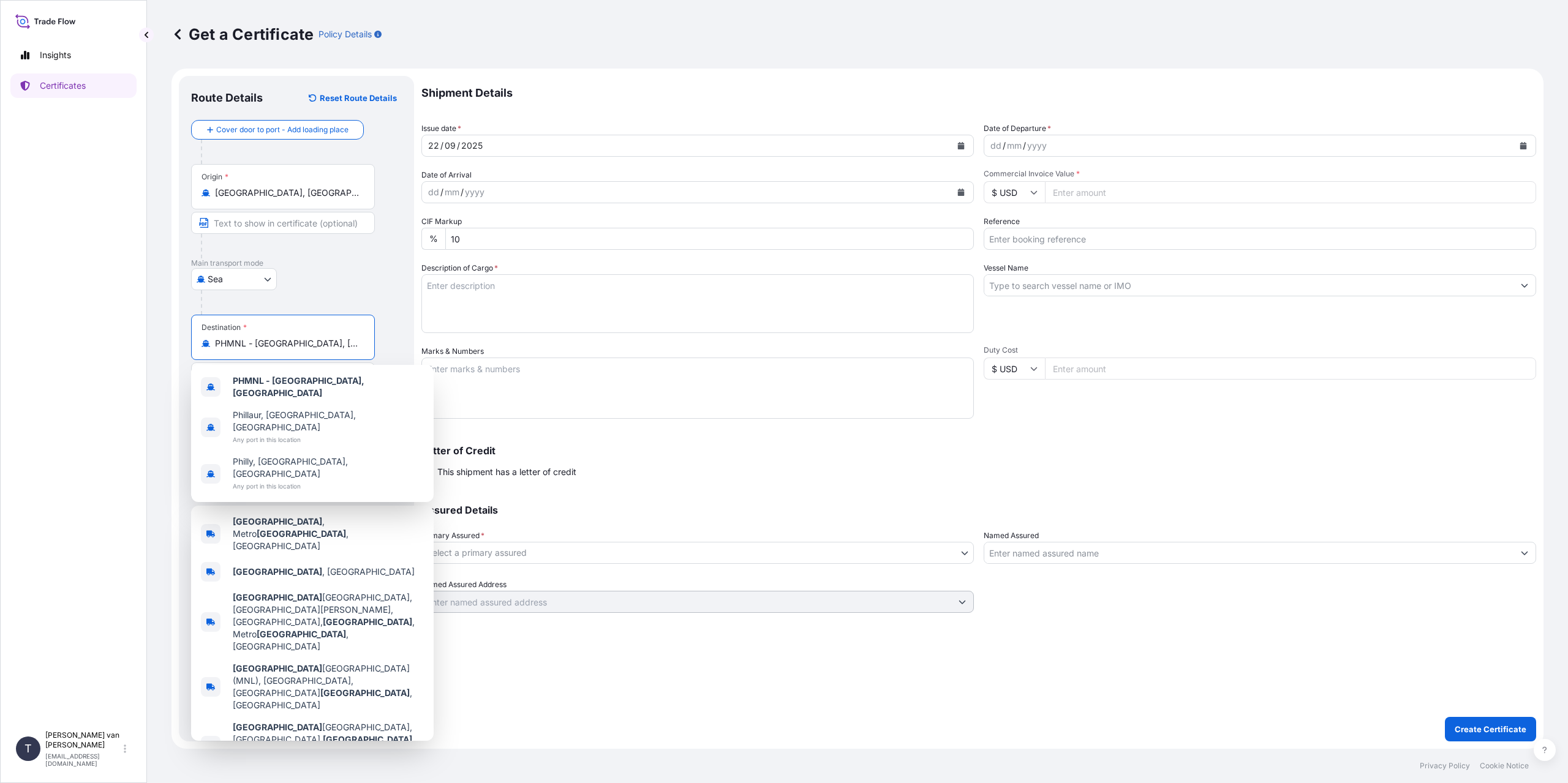
drag, startPoint x: 341, startPoint y: 346, endPoint x: 105, endPoint y: 348, distance: 236.0
click at [105, 348] on div "Insights Certificates T [PERSON_NAME] van t Hoenderdaal [EMAIL_ADDRESS][DOMAIN_…" at bounding box center [784, 391] width 1568 height 783
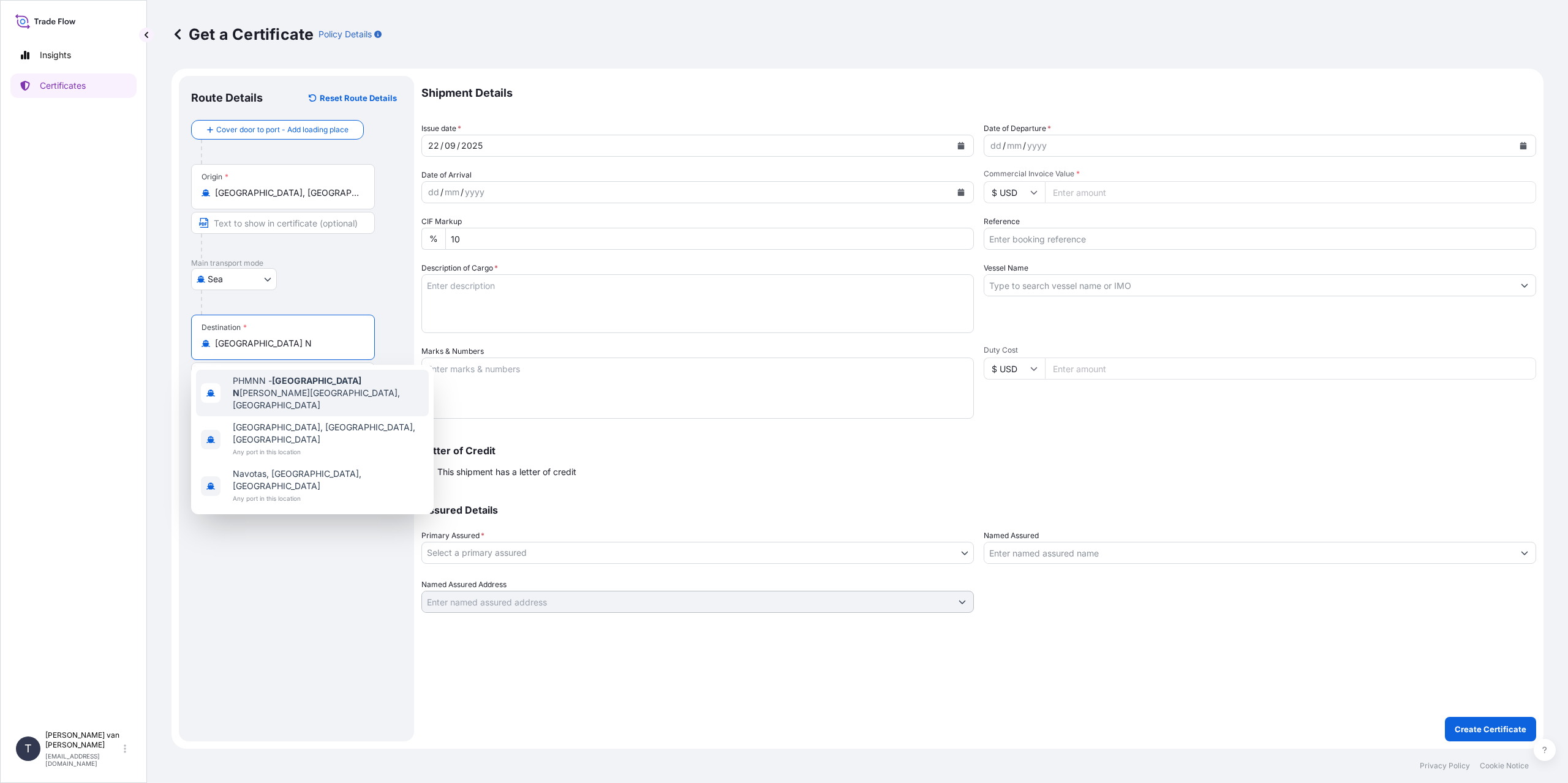
click at [352, 382] on span "PHMNN - [GEOGRAPHIC_DATA] [GEOGRAPHIC_DATA][PERSON_NAME], [GEOGRAPHIC_DATA]" at bounding box center [328, 393] width 191 height 37
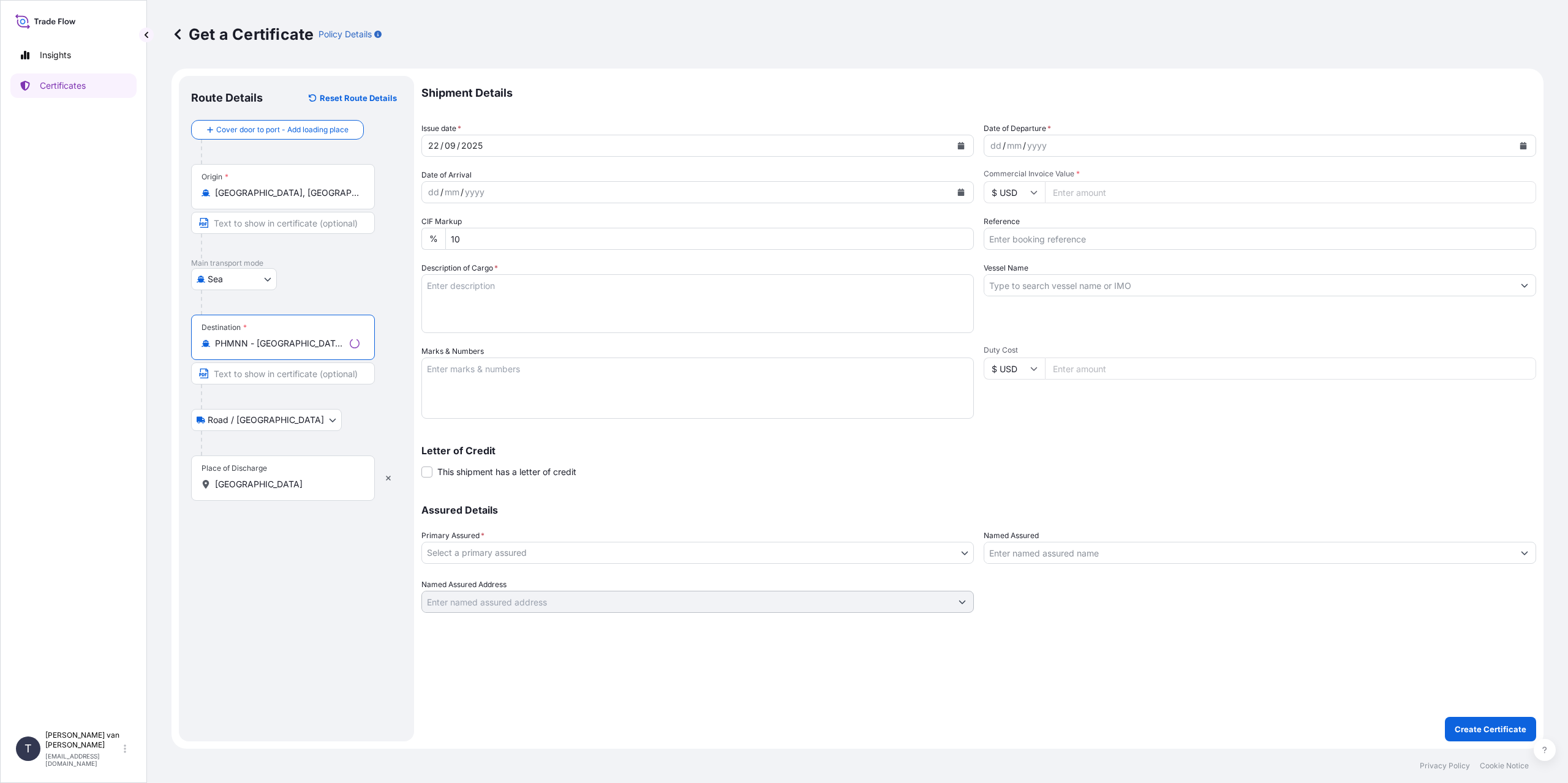
type input "PHMNN - [GEOGRAPHIC_DATA], [GEOGRAPHIC_DATA]"
click at [268, 481] on input "[GEOGRAPHIC_DATA]" at bounding box center [287, 484] width 145 height 12
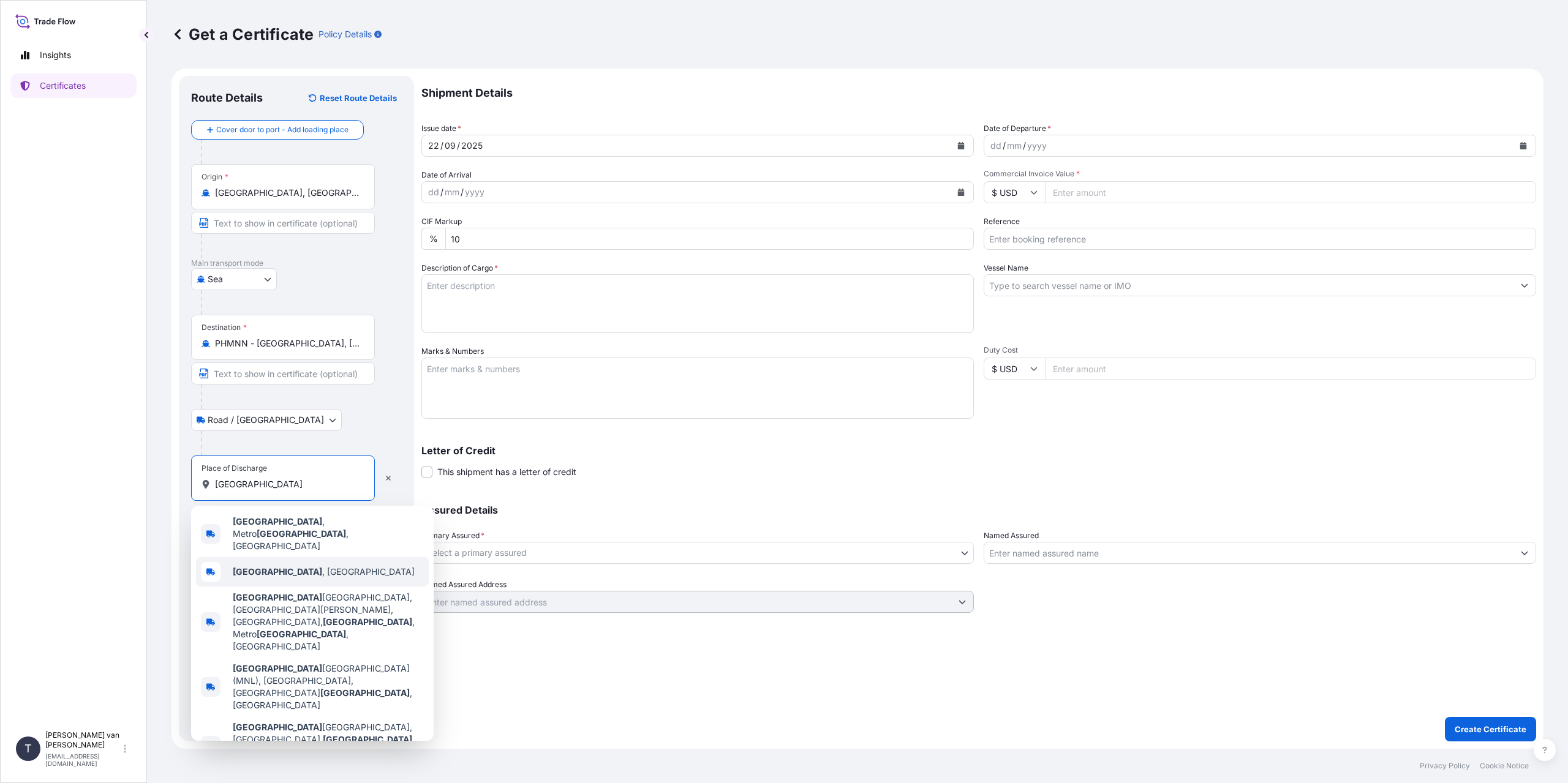
click at [310, 557] on div "[GEOGRAPHIC_DATA] , [GEOGRAPHIC_DATA]" at bounding box center [312, 572] width 233 height 29
type input "[GEOGRAPHIC_DATA], [GEOGRAPHIC_DATA]"
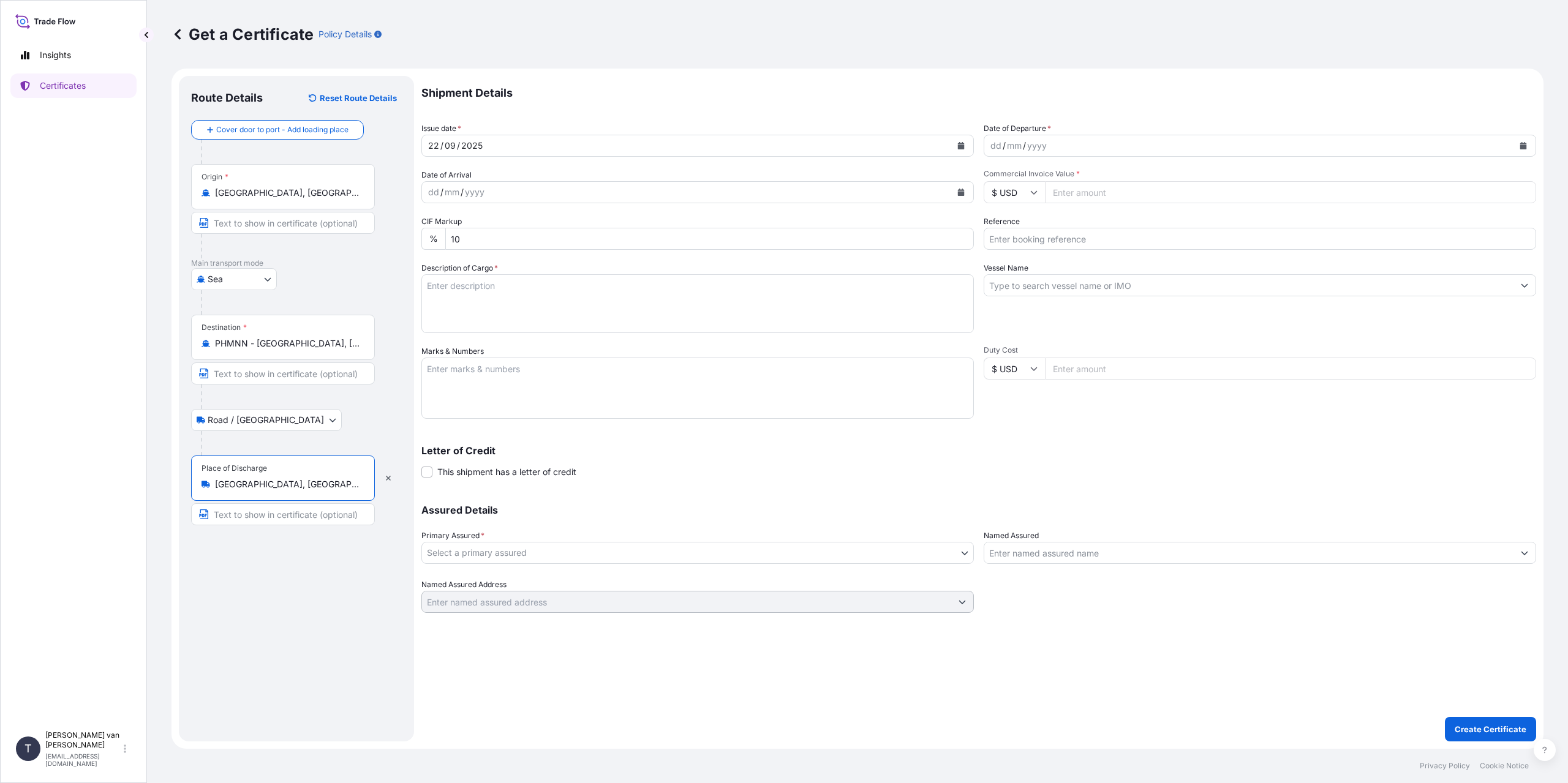
click at [998, 144] on div "dd" at bounding box center [996, 145] width 14 height 15
click at [1038, 191] on input "$ USD" at bounding box center [1014, 192] width 61 height 22
click at [1074, 195] on input "Commercial Invoice Value *" at bounding box center [1291, 192] width 491 height 22
type input "58750"
click at [1042, 232] on input "Reference" at bounding box center [1259, 239] width 552 height 22
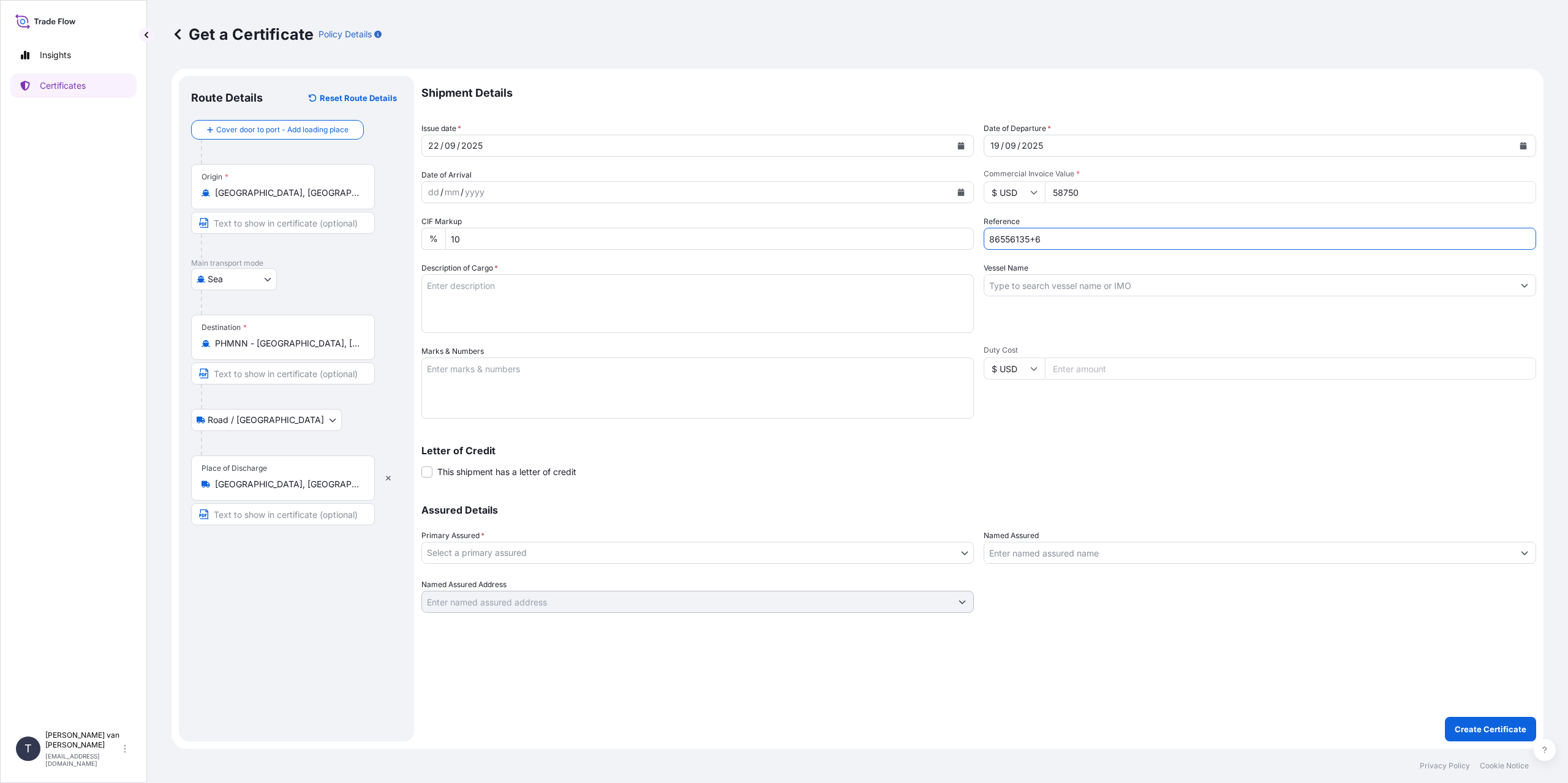
type input "86556135+6"
click at [633, 297] on textarea "Description of Cargo *" at bounding box center [697, 304] width 552 height 59
click at [484, 301] on textarea "2x 40ft containers containing: 2000 bags x Resistamyl 345" at bounding box center [697, 304] width 552 height 59
click at [608, 304] on textarea "2x 40ft containers containing: 2000 bags x 25 kg Resistamyl 345" at bounding box center [697, 304] width 552 height 59
type textarea "2x 40ft containers containing: 2000 bags x 25 kg Resistamyl 345 = 50000 kg net …"
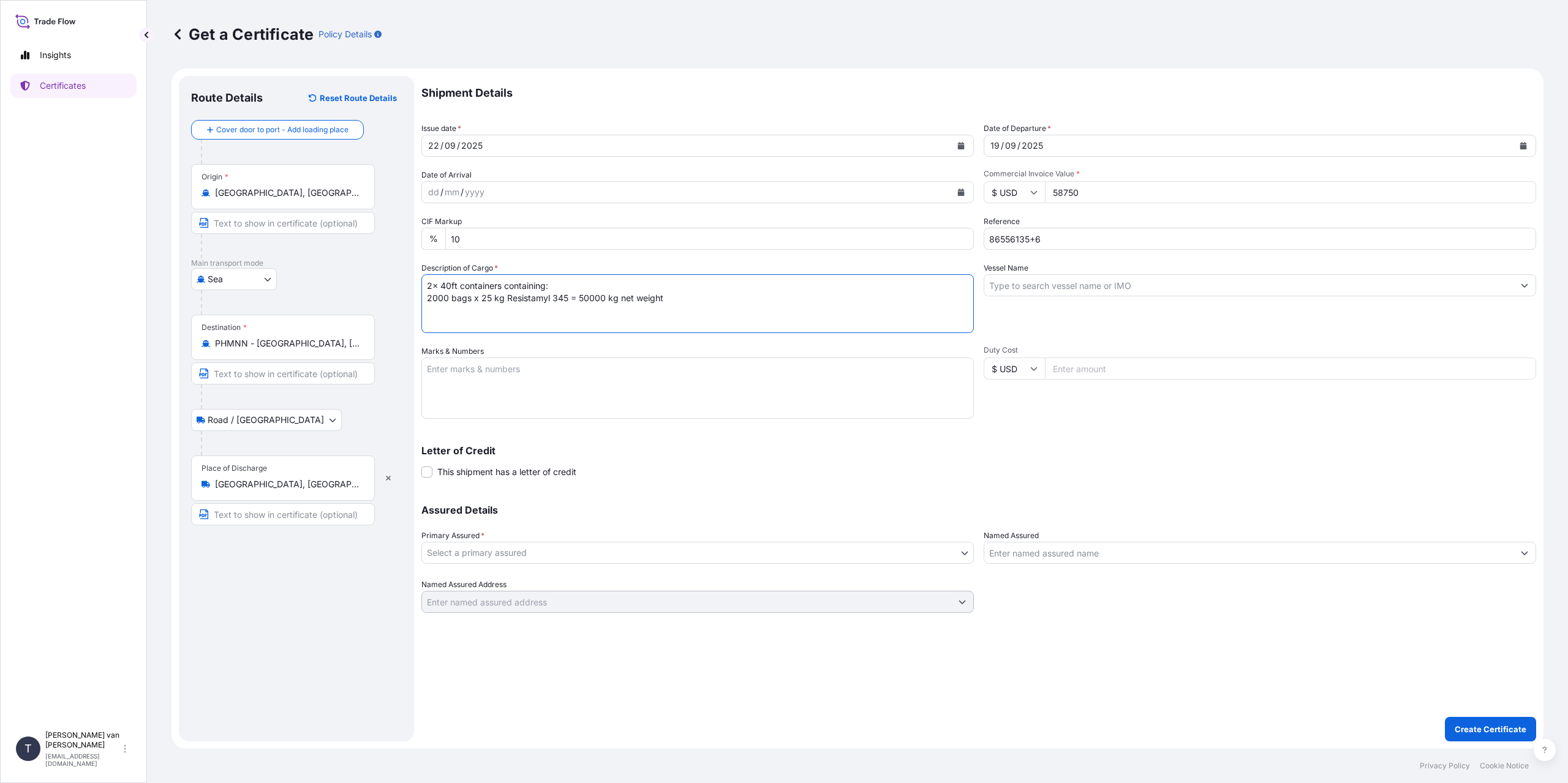
click at [580, 389] on textarea "Marks & Numbers" at bounding box center [697, 388] width 552 height 61
drag, startPoint x: 446, startPoint y: 411, endPoint x: 403, endPoint y: 421, distance: 44.1
click at [404, 421] on form "Route Details Reset Route Details Cover door to port - Add loading place Place …" at bounding box center [857, 409] width 1372 height 681
click at [460, 414] on textarea "2x 40ft containers Container: FCIU9526969 Sealnr: 00103216 DO: 86556135 Contain…" at bounding box center [697, 388] width 552 height 61
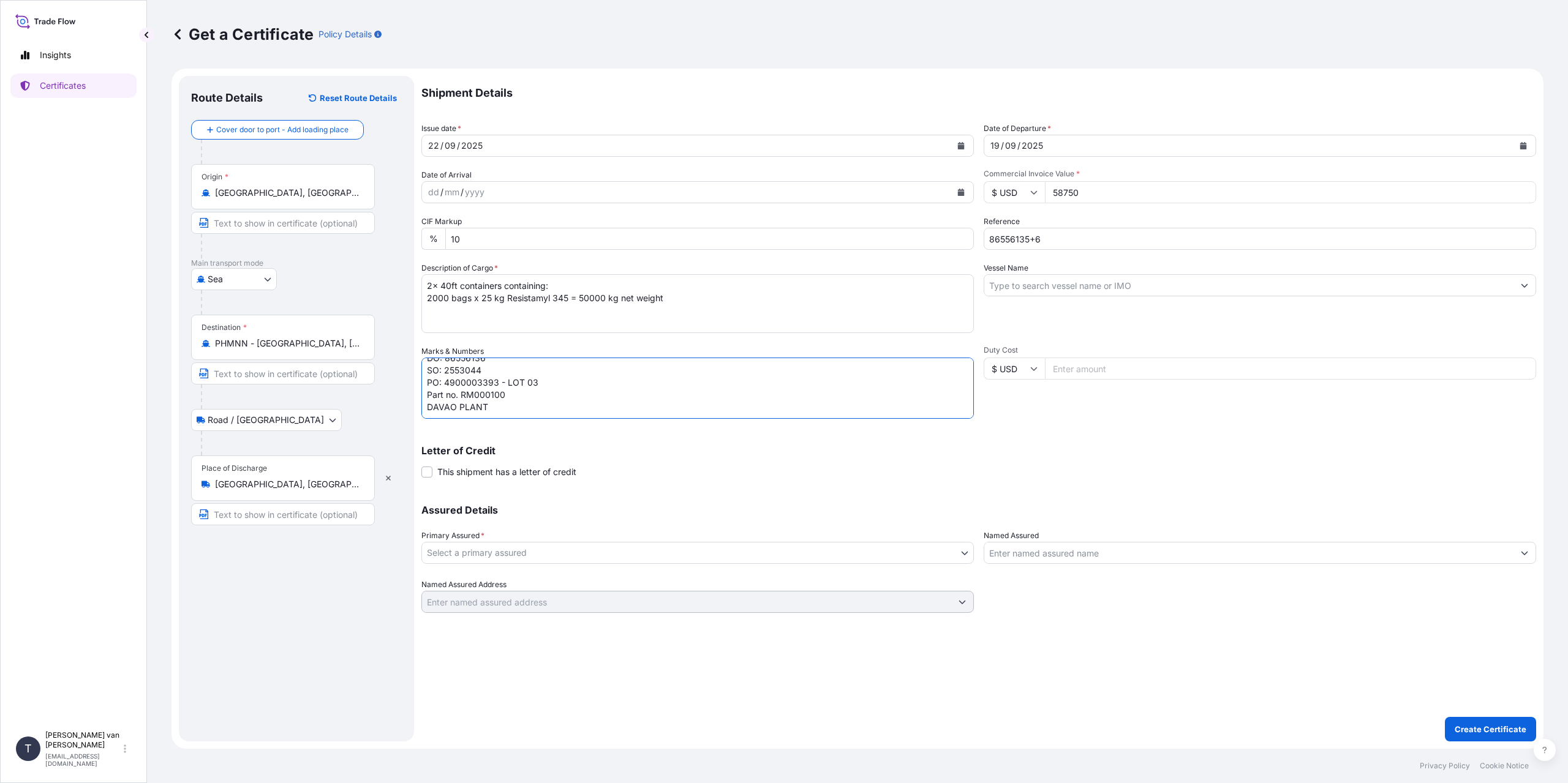
type textarea "2x 40ft containers Container: FCIU9526969 Sealnr: 00103216 DO: 86556135 Contain…"
click at [1052, 285] on input "Vessel Name" at bounding box center [1249, 285] width 529 height 22
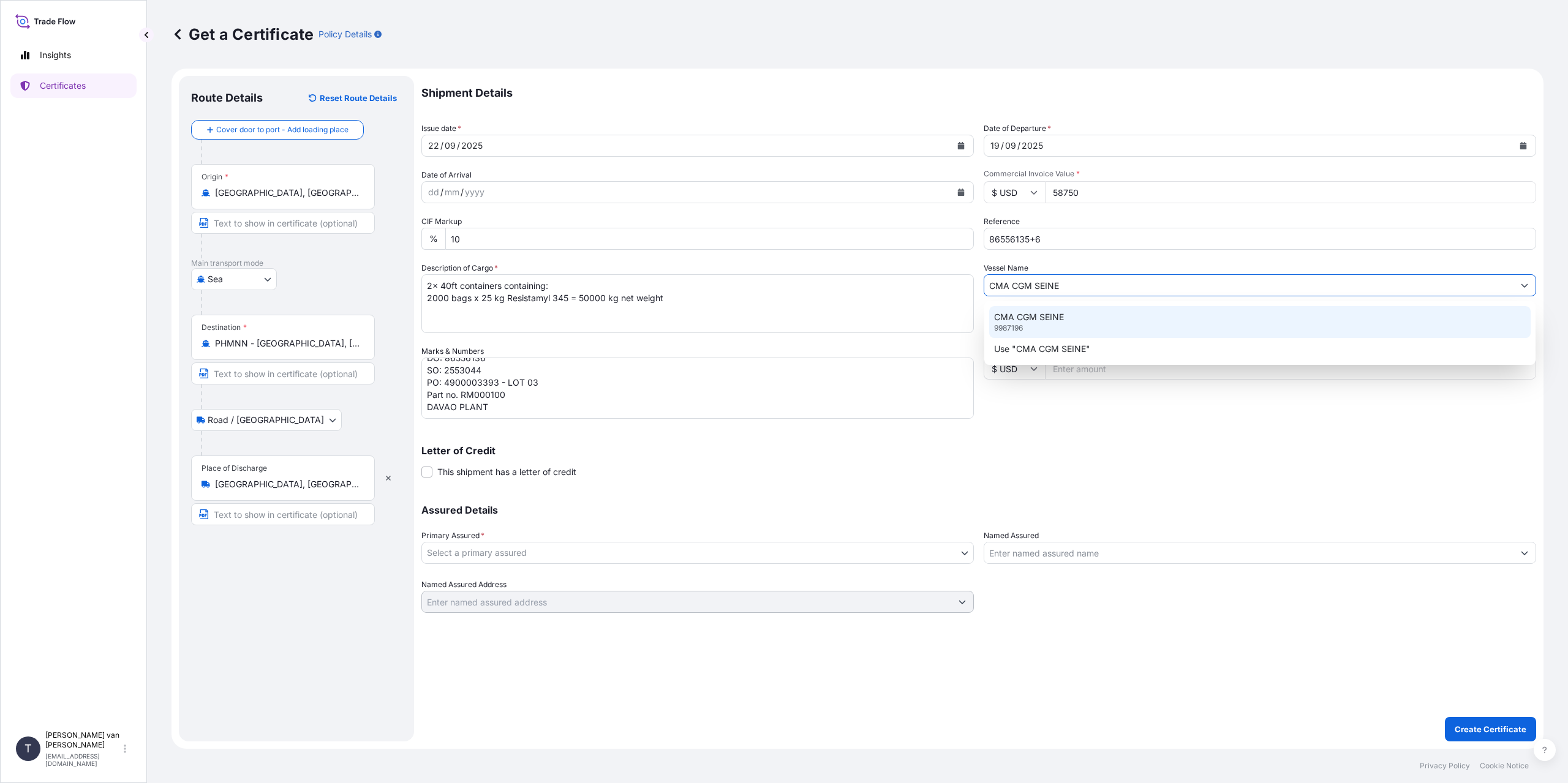
click at [1057, 325] on div "CMA CGM SEINE 9987196" at bounding box center [1260, 322] width 542 height 32
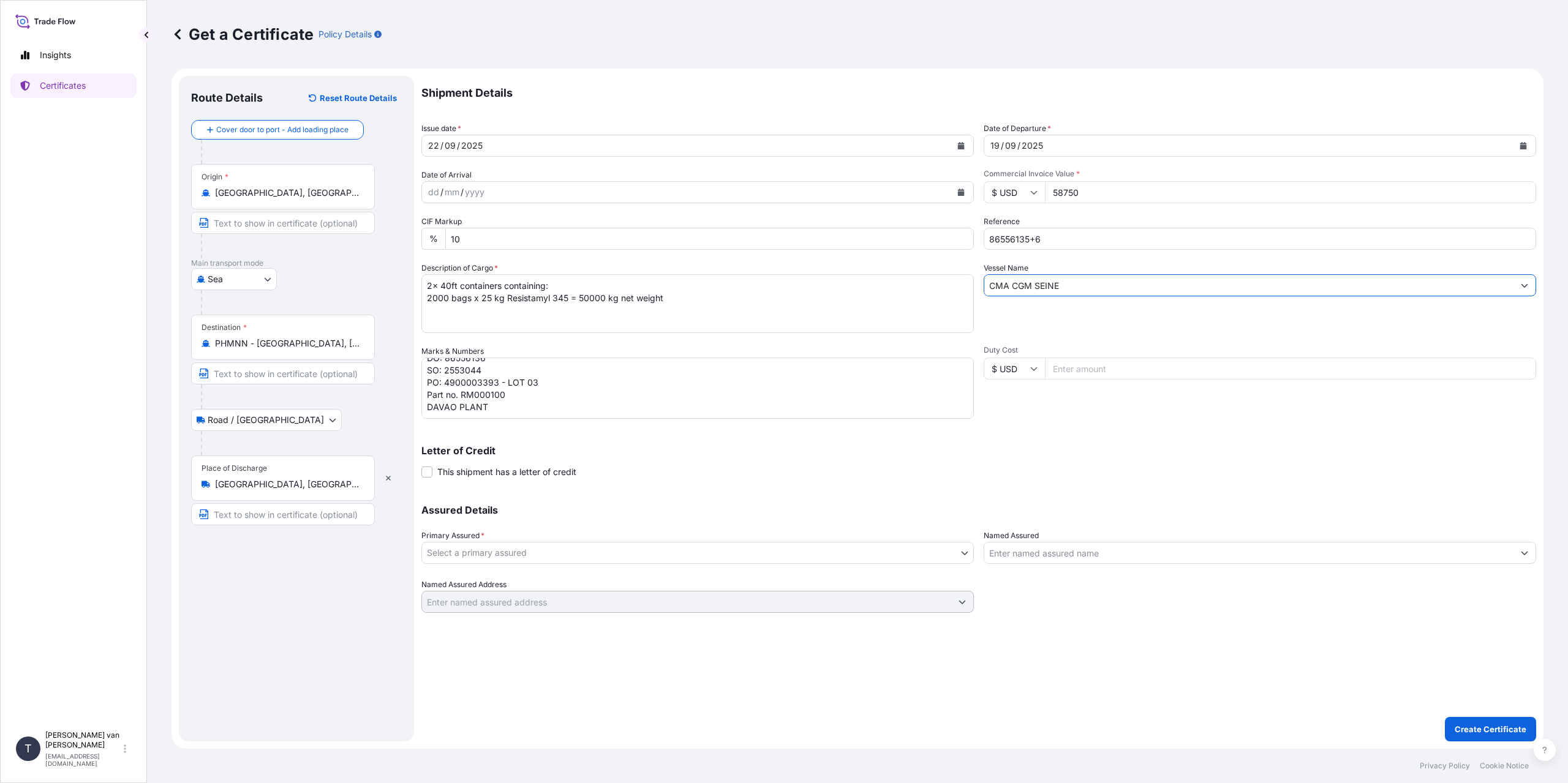
type input "CMA CGM SEINE"
click at [534, 548] on body "0 options available. 2 options available. Insights Certificates T [PERSON_NAME]…" at bounding box center [784, 391] width 1568 height 783
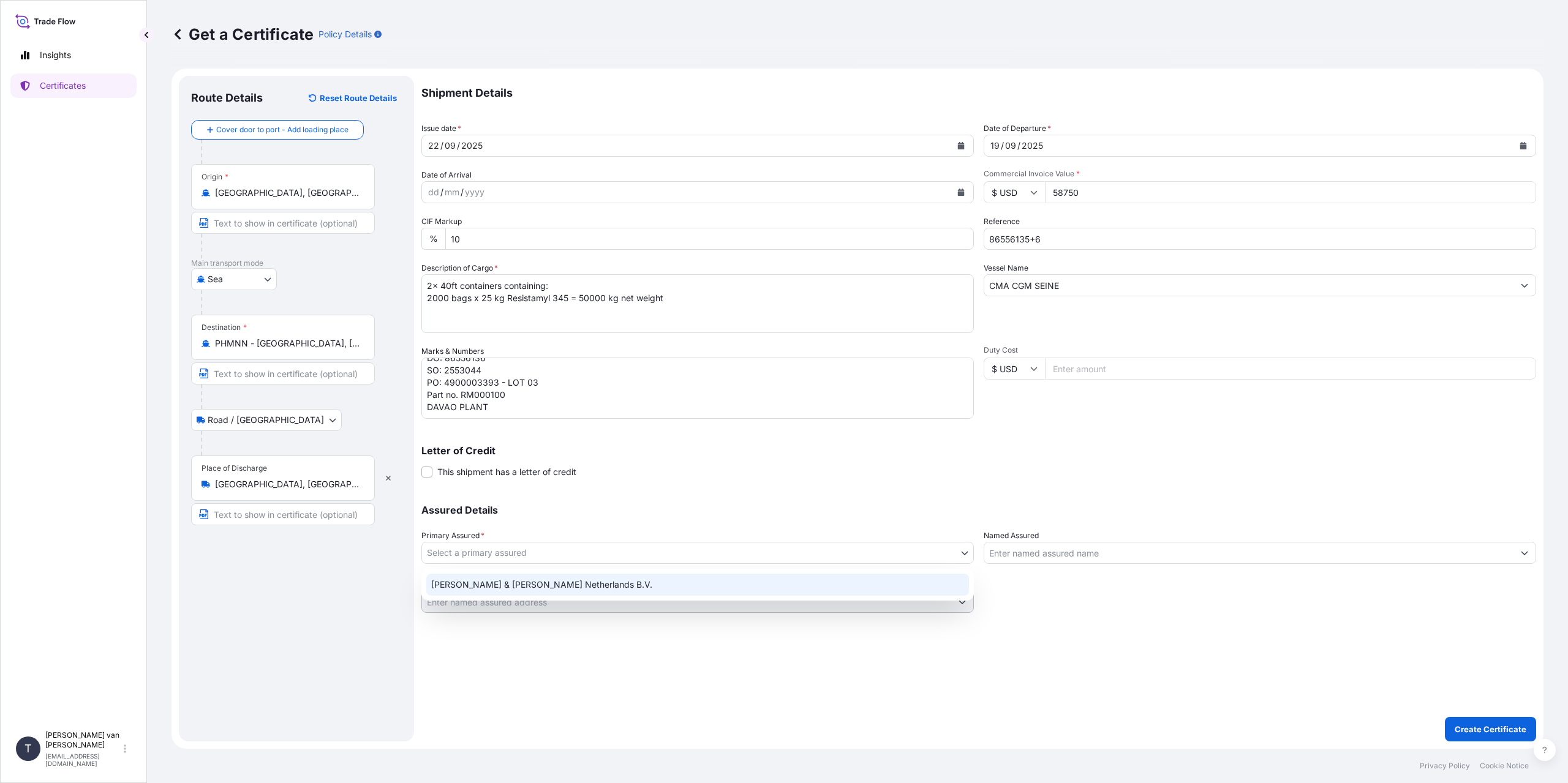
click at [521, 580] on div "[PERSON_NAME] & [PERSON_NAME] Netherlands B.V." at bounding box center [697, 585] width 542 height 22
select select "31666"
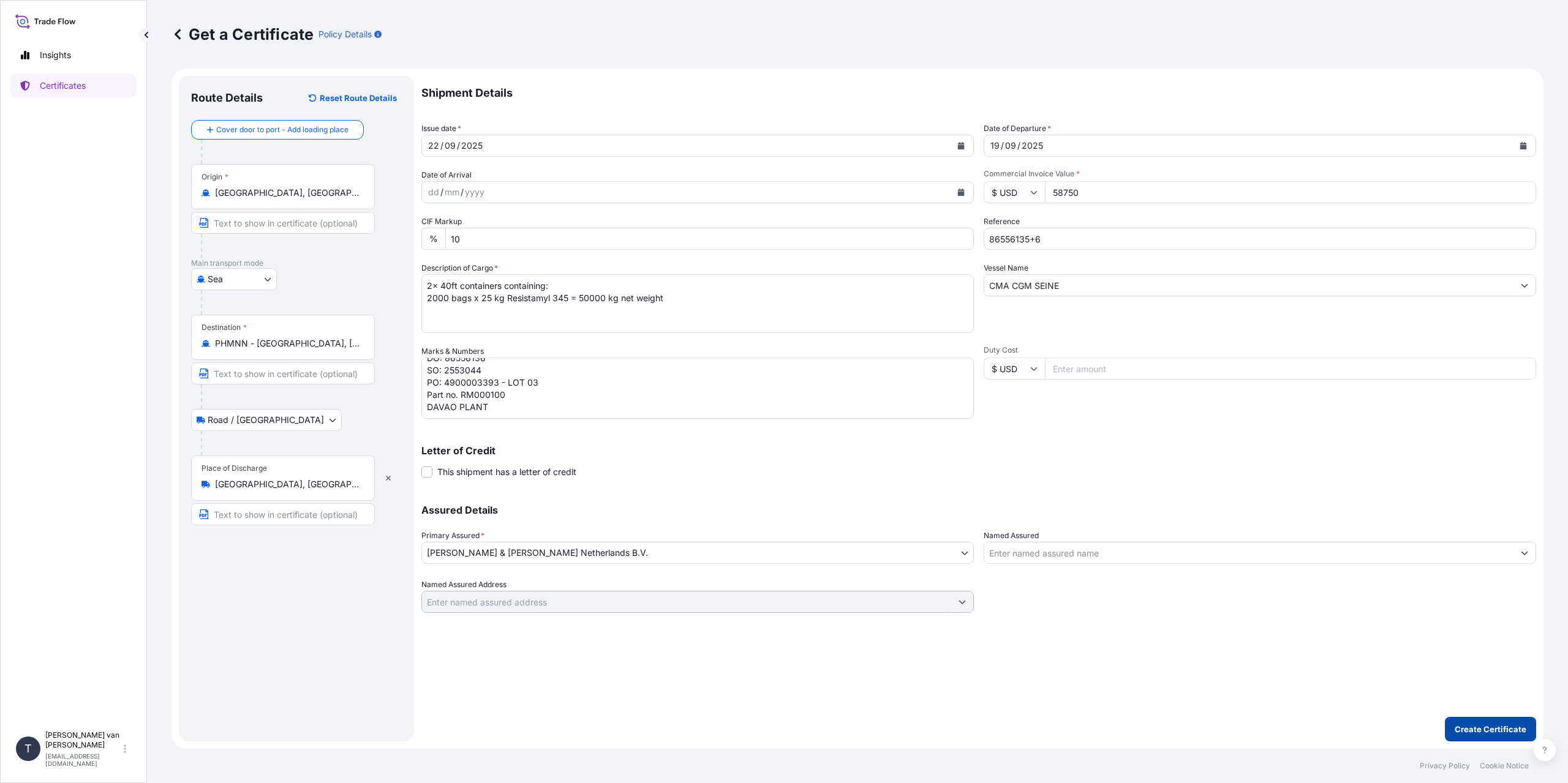
click at [1494, 727] on p "Create Certificate" at bounding box center [1490, 729] width 72 height 12
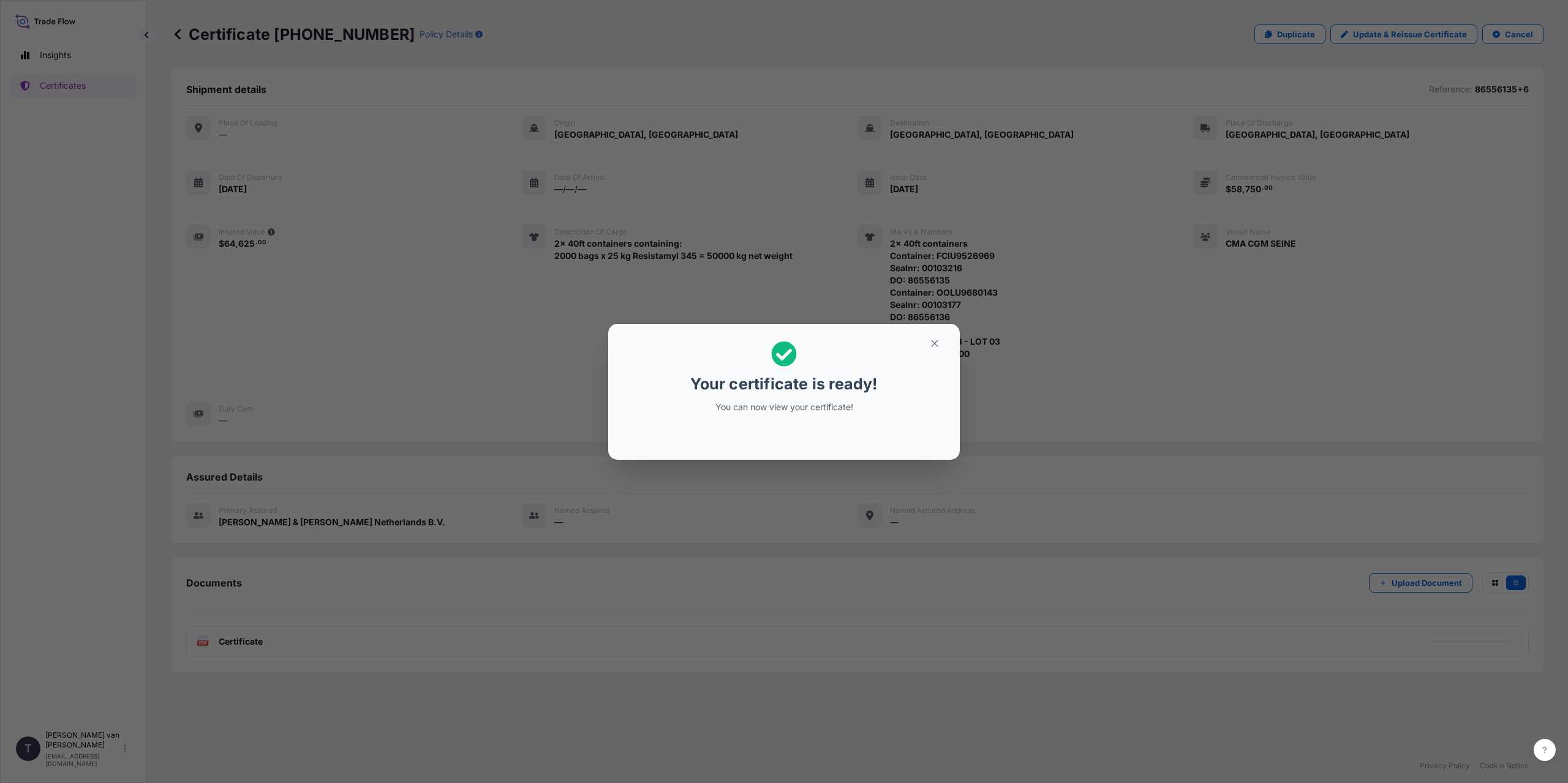
click at [284, 625] on div "Your certificate is ready! You can now view your certificate!" at bounding box center [784, 391] width 1568 height 783
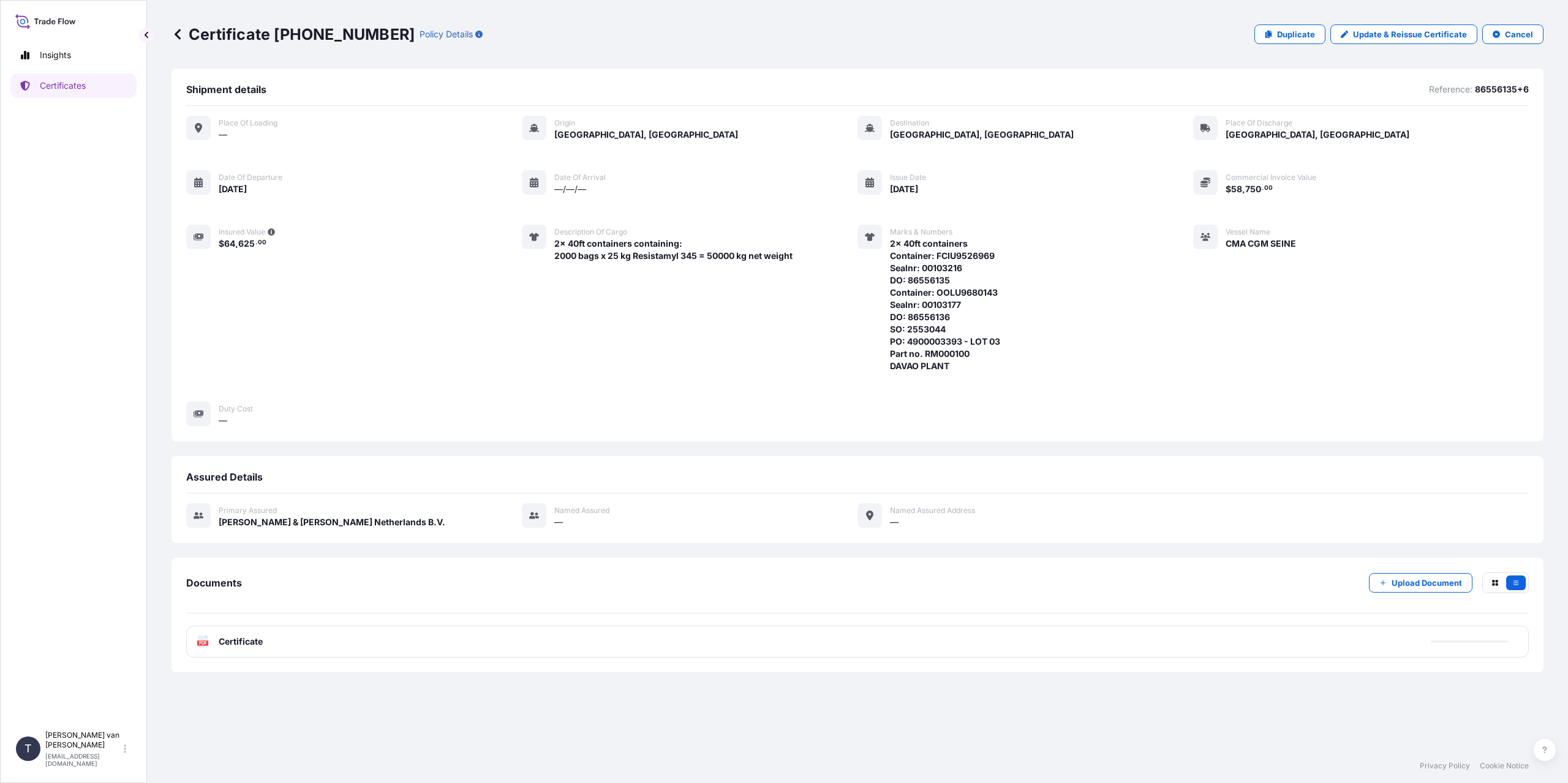
click at [259, 640] on span "Certificate" at bounding box center [241, 641] width 44 height 12
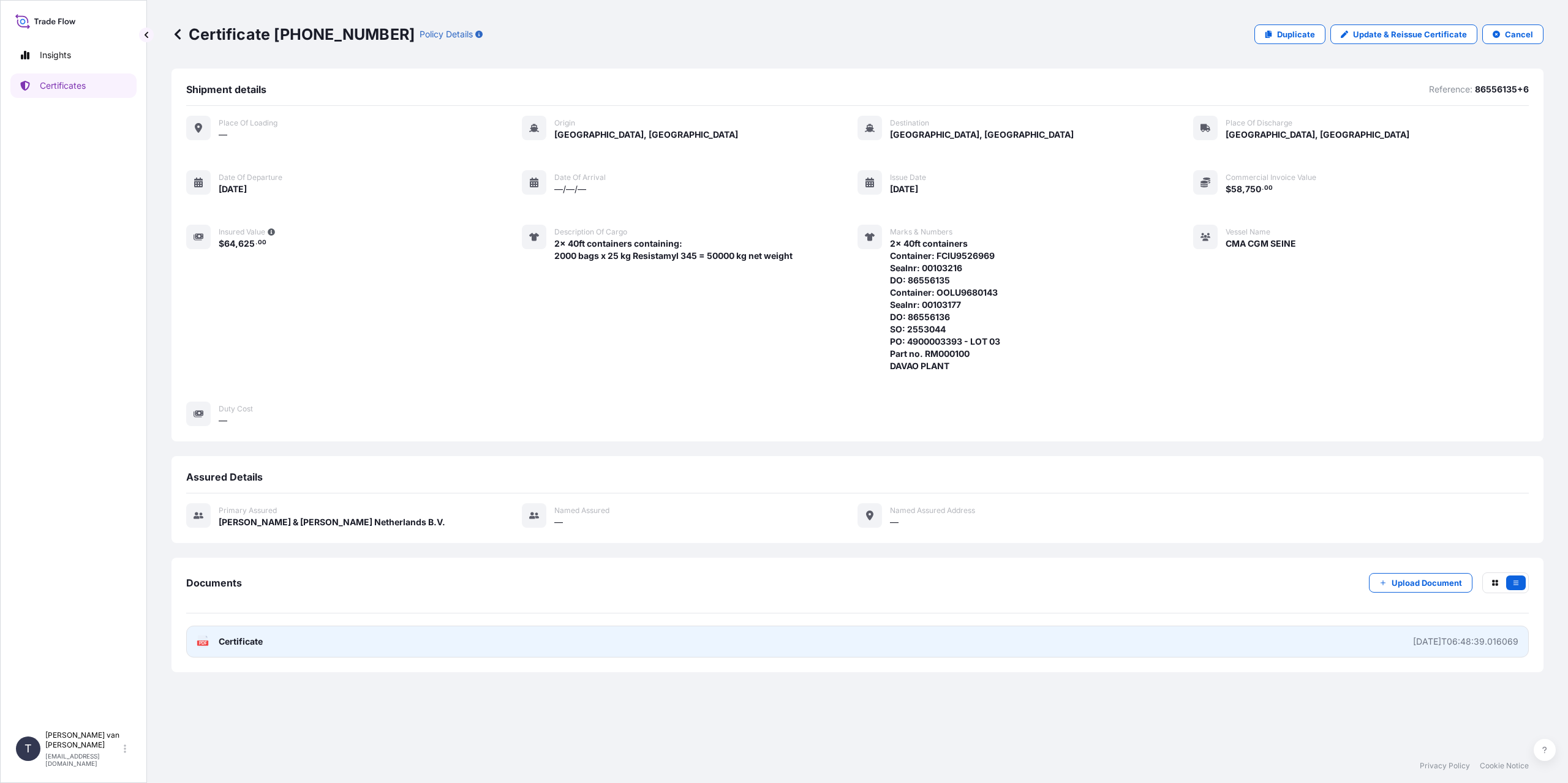
click at [279, 638] on link "PDF Certificate [DATE]T06:48:39.016069" at bounding box center [857, 642] width 1342 height 32
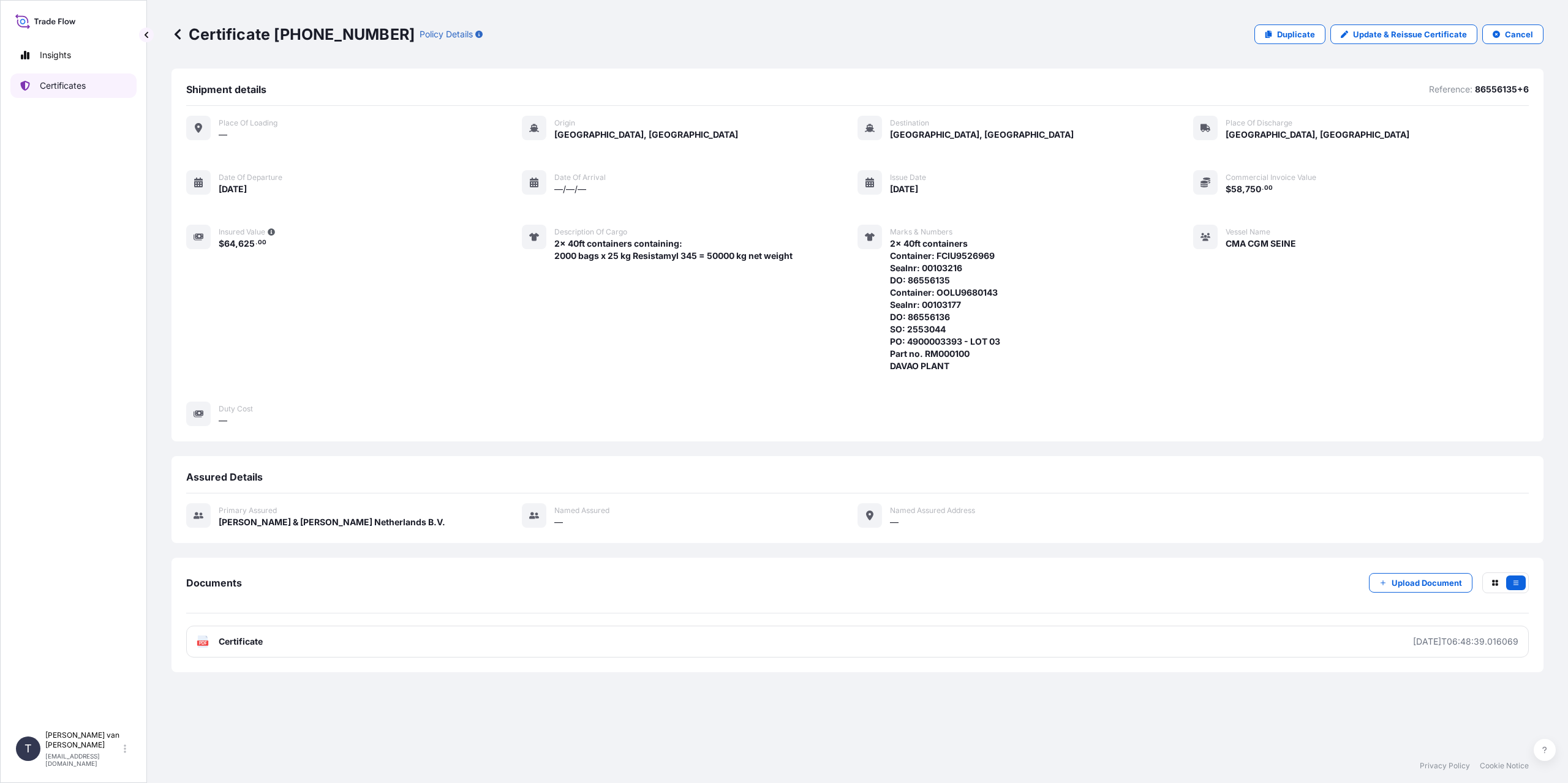
click at [69, 88] on p "Certificates" at bounding box center [63, 85] width 46 height 12
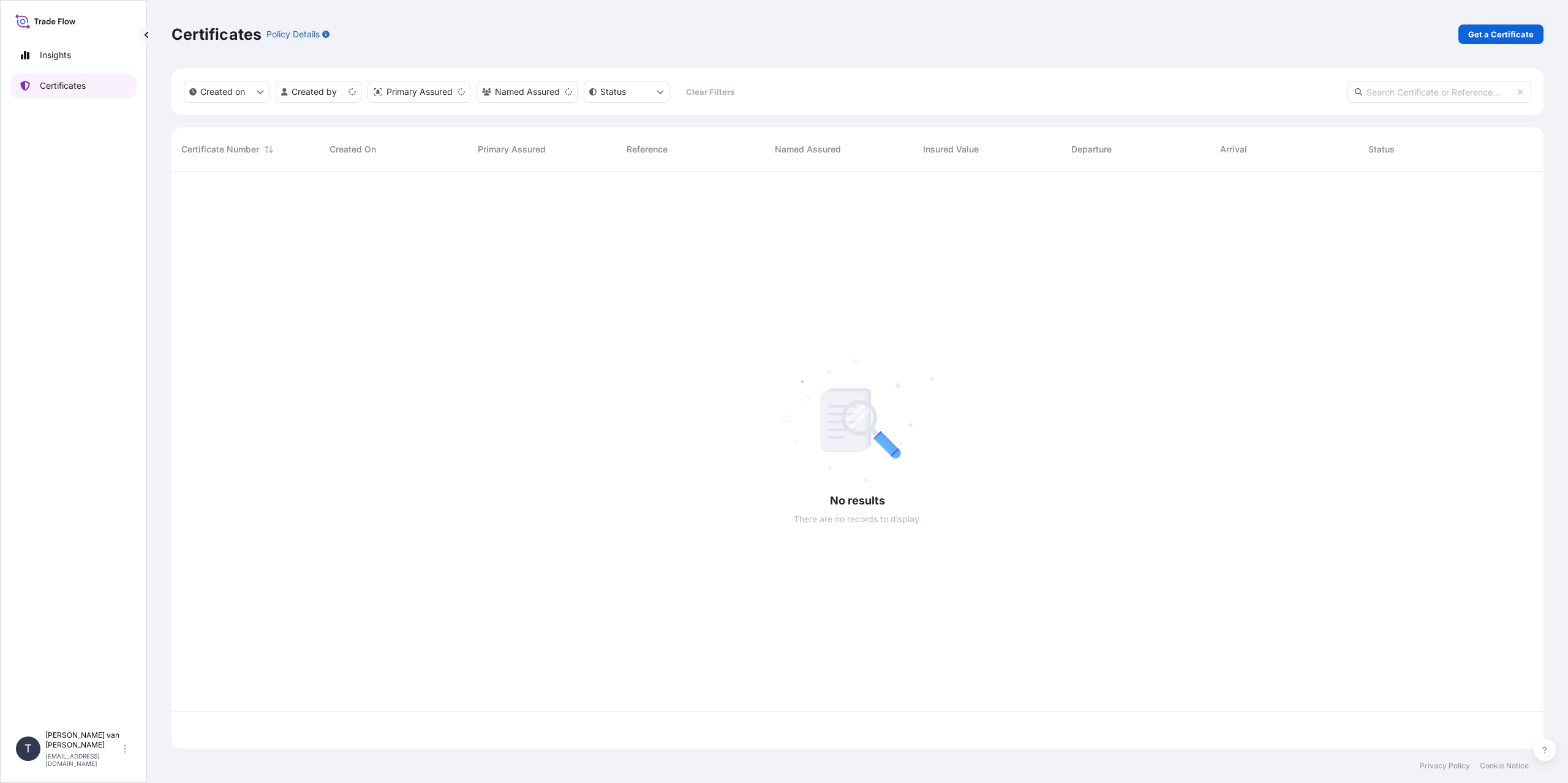
scroll to position [575, 1362]
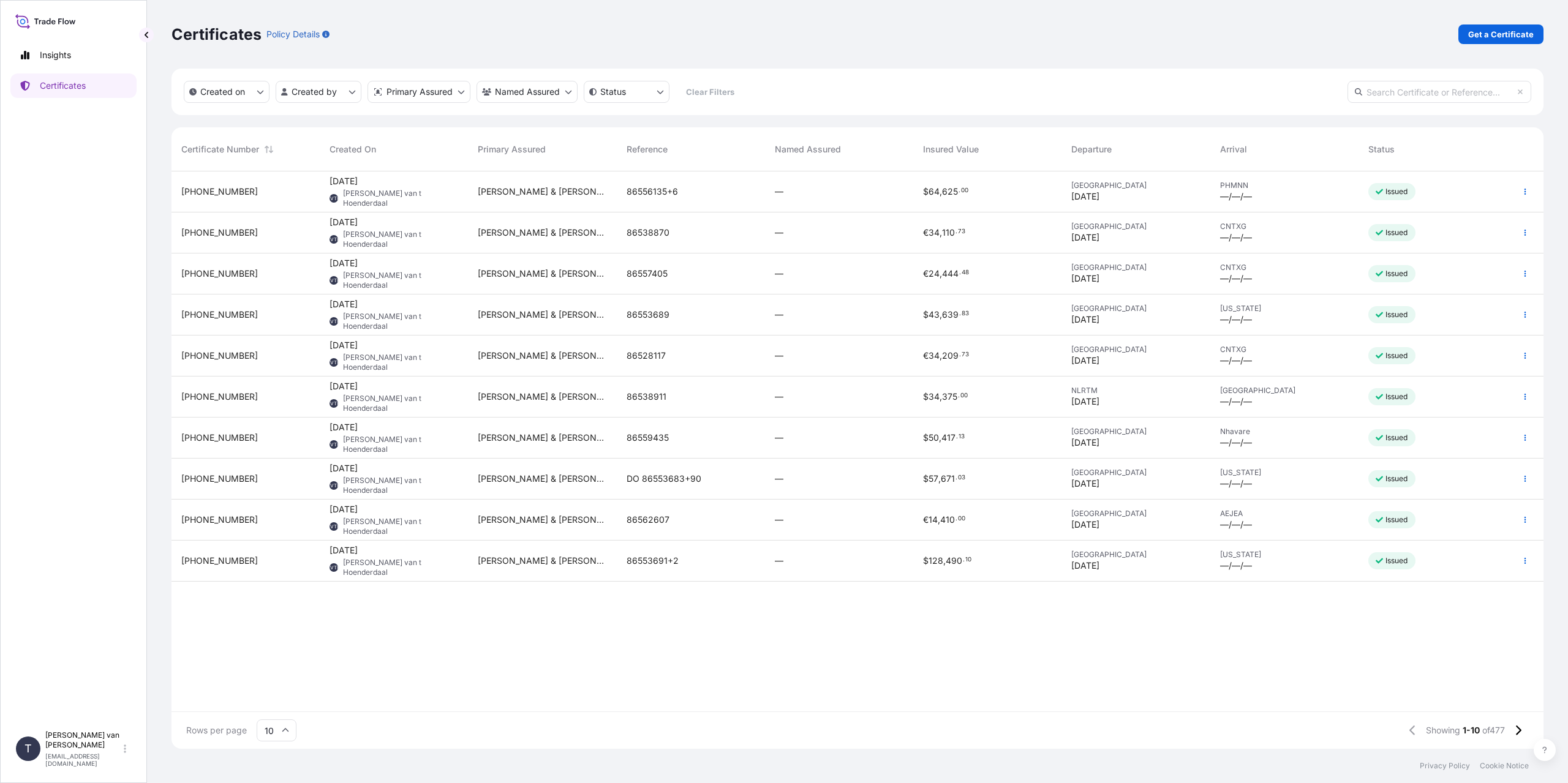
click at [80, 80] on p "Certificates" at bounding box center [63, 85] width 46 height 12
